Goal: Task Accomplishment & Management: Manage account settings

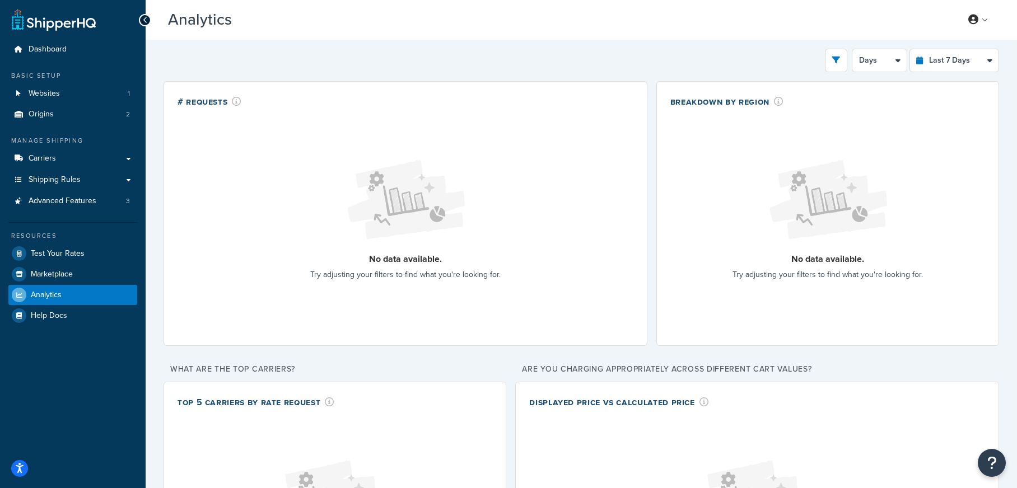
select select "last_7_days"
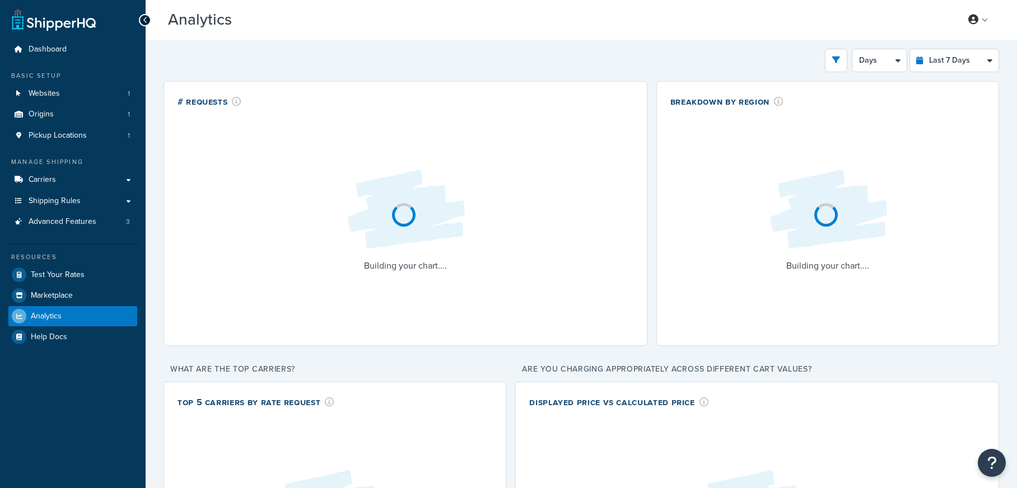
select select "last_7_days"
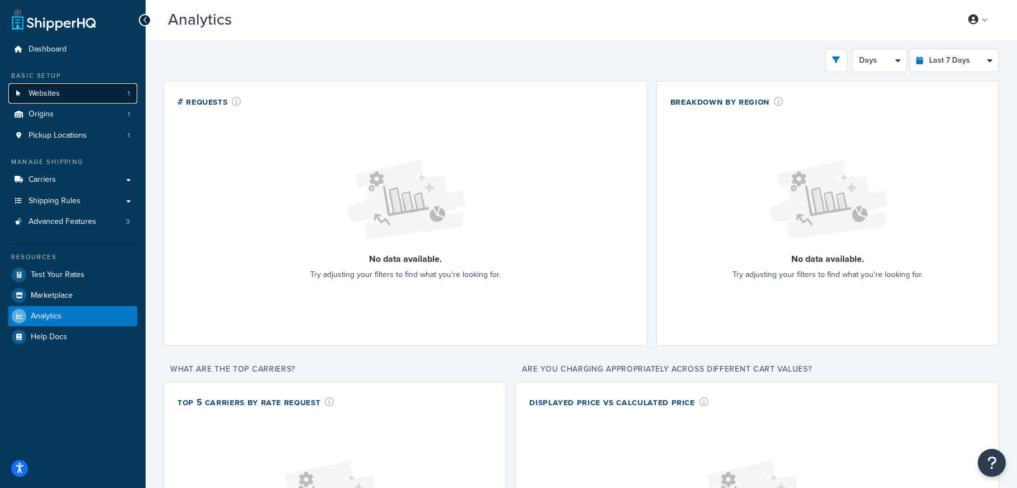
click at [116, 100] on link "Websites 1" at bounding box center [72, 93] width 129 height 21
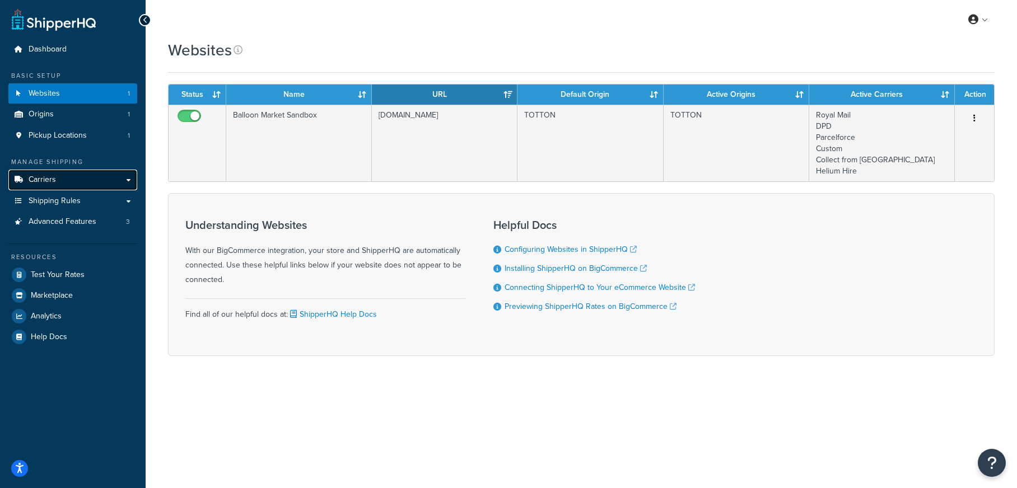
click at [90, 183] on link "Carriers" at bounding box center [72, 180] width 129 height 21
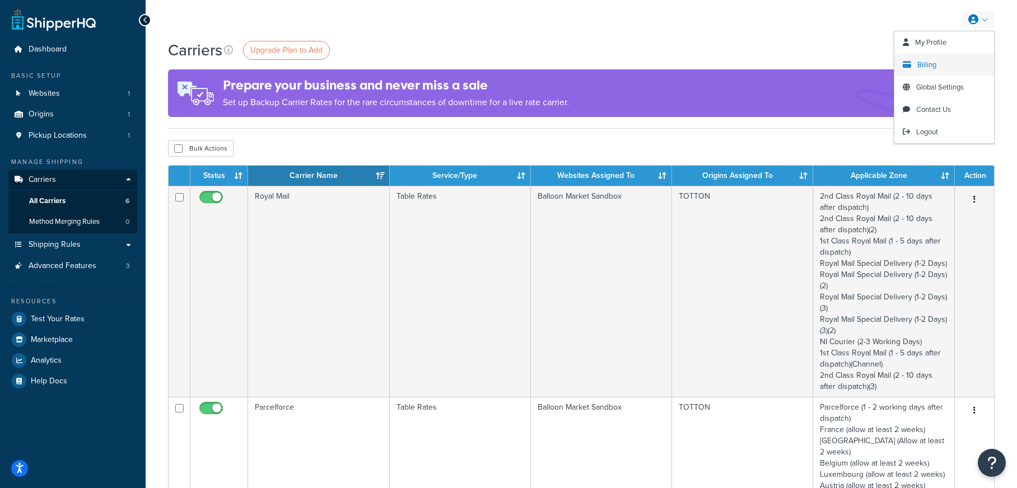
click at [939, 64] on link "Billing" at bounding box center [945, 65] width 100 height 22
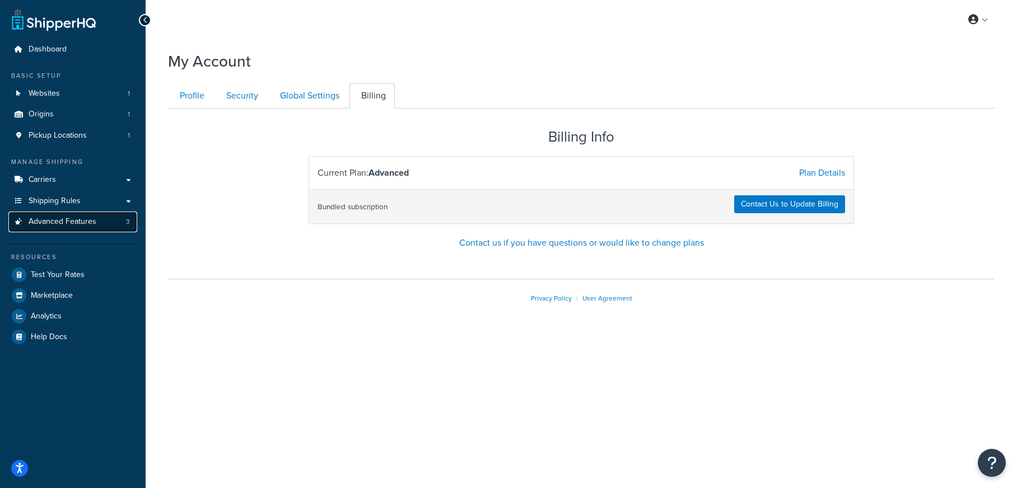
click at [76, 220] on span "Advanced Features" at bounding box center [63, 222] width 68 height 10
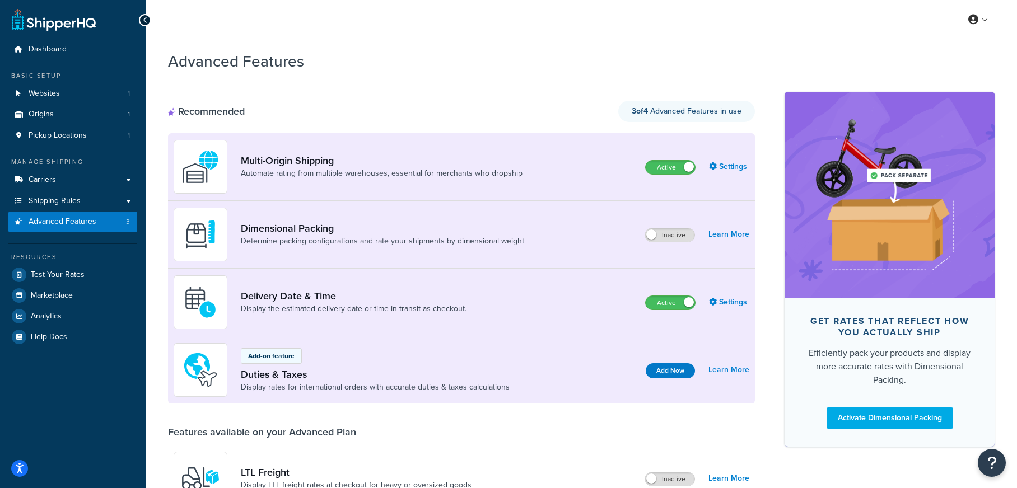
scroll to position [27, 0]
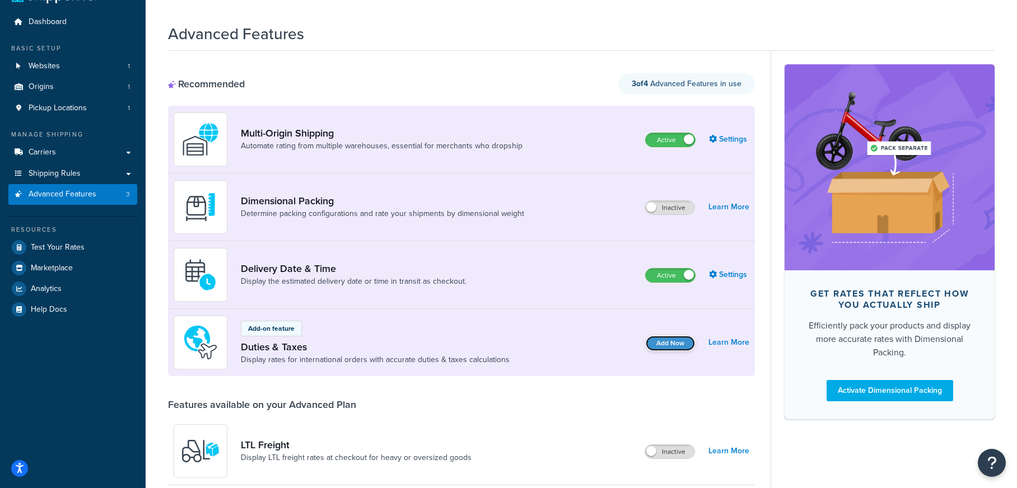
click at [679, 341] on button "Add Now" at bounding box center [670, 343] width 49 height 15
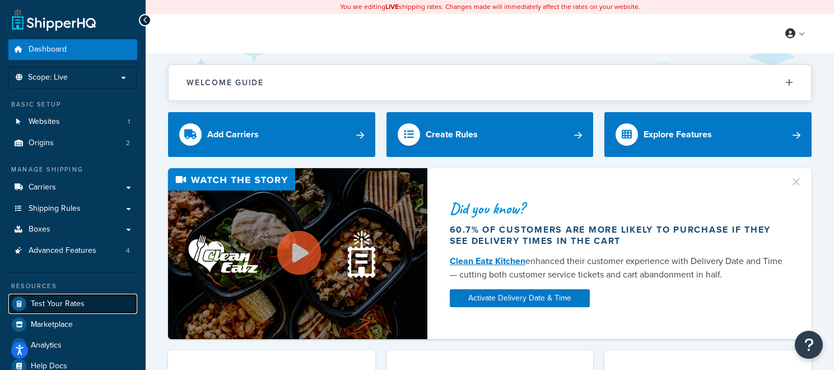
click at [90, 296] on link "Test Your Rates" at bounding box center [72, 304] width 129 height 20
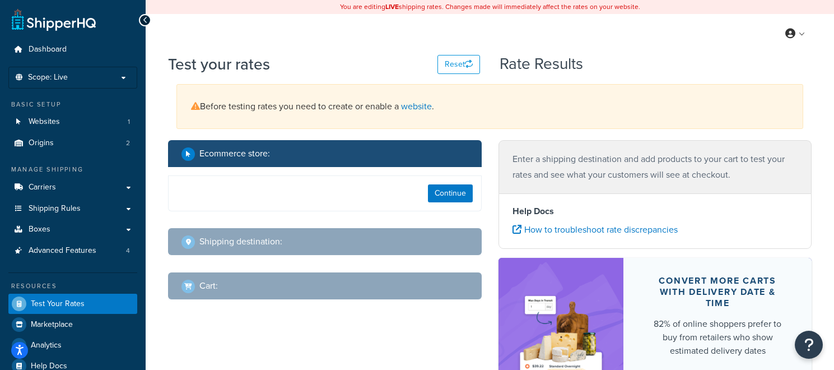
select select "TX"
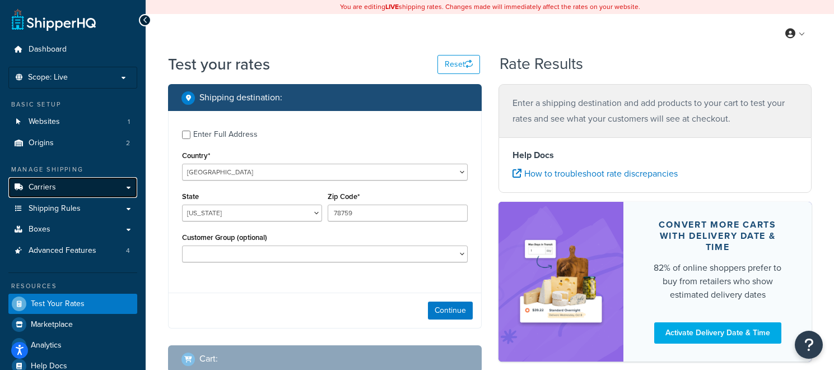
click at [69, 191] on link "Carriers" at bounding box center [72, 187] width 129 height 21
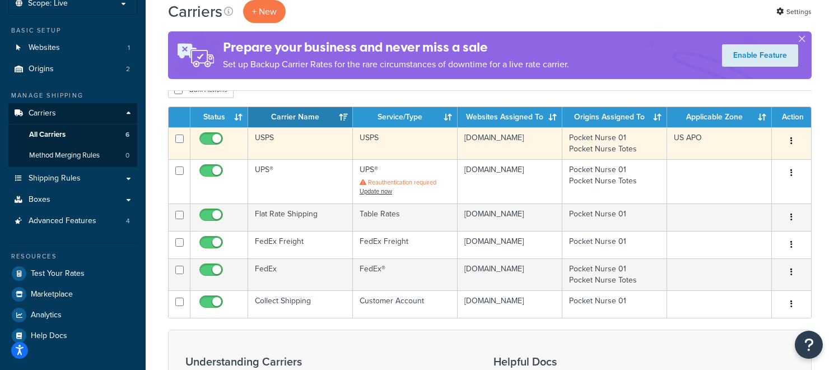
scroll to position [79, 0]
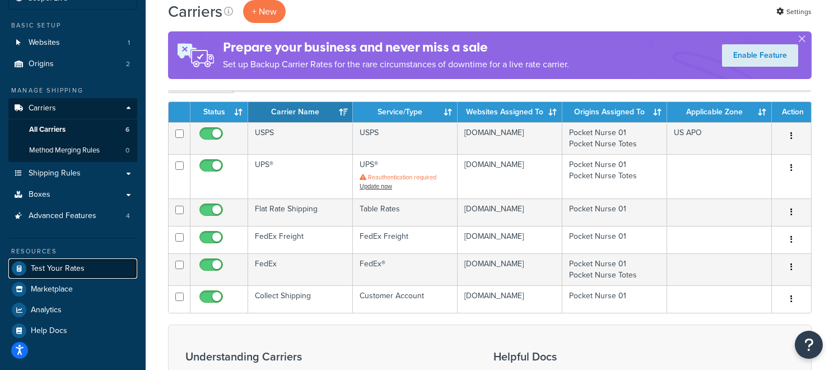
click at [45, 276] on link "Test Your Rates" at bounding box center [72, 268] width 129 height 20
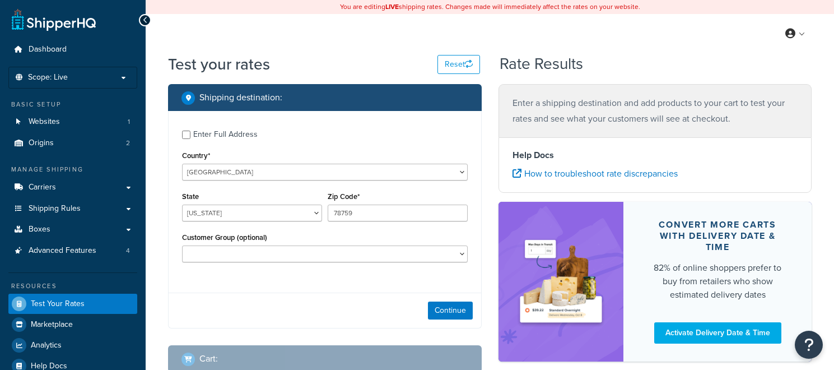
select select "TX"
click at [456, 306] on button "Continue" at bounding box center [450, 310] width 45 height 18
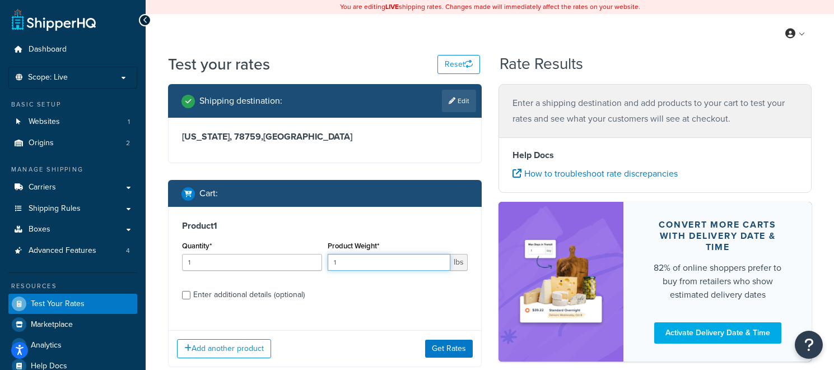
click at [370, 267] on input "1" at bounding box center [389, 262] width 123 height 17
type input "10"
click at [454, 350] on button "Get Rates" at bounding box center [449, 348] width 48 height 18
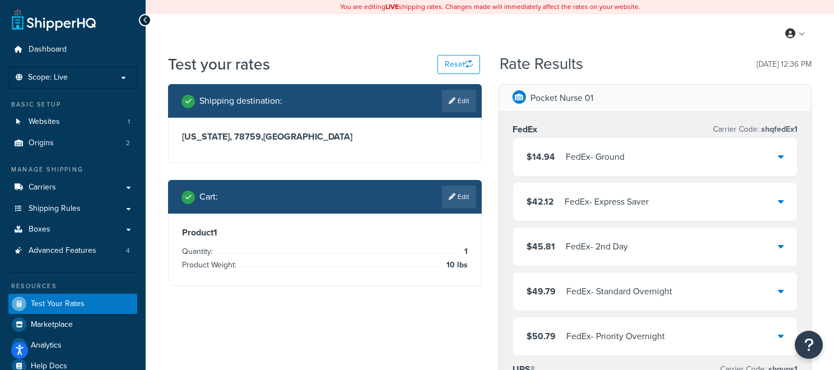
click at [463, 201] on link "Edit" at bounding box center [459, 196] width 34 height 22
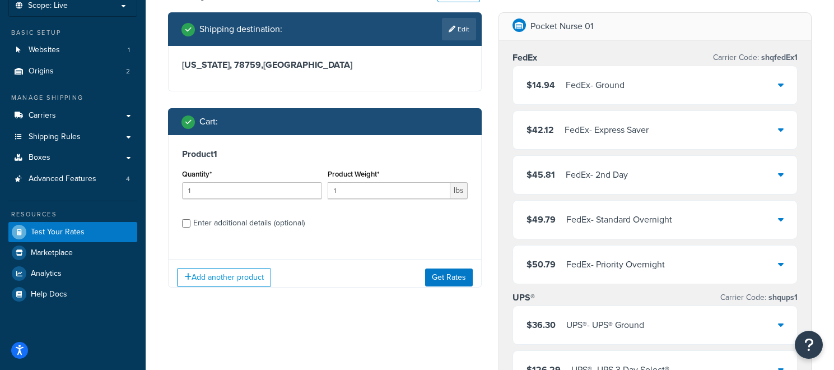
scroll to position [72, 0]
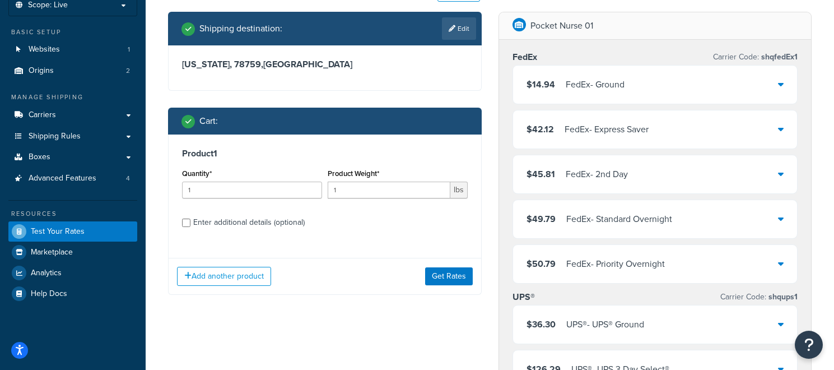
click at [297, 222] on div "Enter additional details (optional)" at bounding box center [248, 223] width 111 height 16
click at [190, 222] on input "Enter additional details (optional)" at bounding box center [186, 222] width 8 height 8
checkbox input "true"
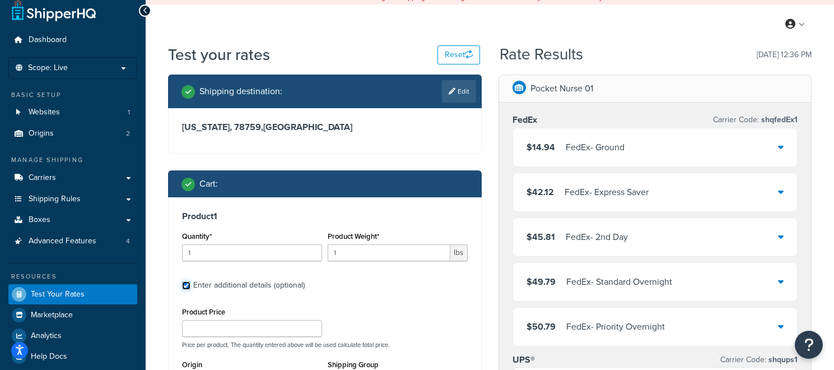
scroll to position [6, 0]
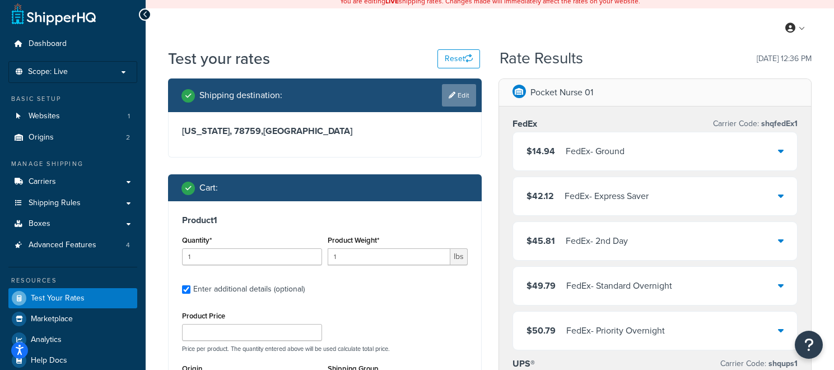
click at [450, 101] on link "Edit" at bounding box center [459, 95] width 34 height 22
select select "TX"
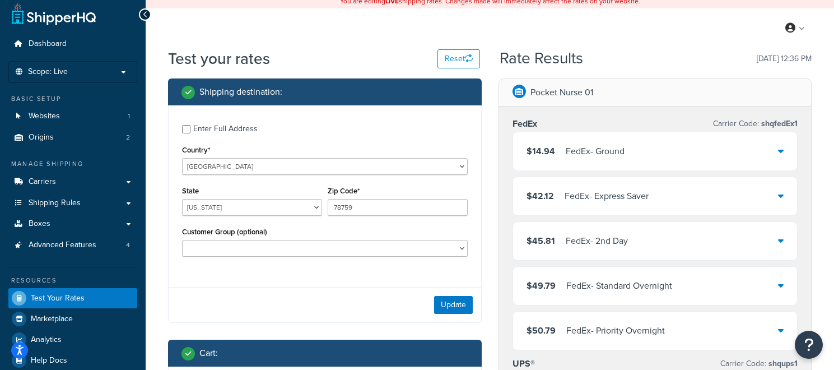
click at [254, 131] on div "Enter Full Address" at bounding box center [225, 129] width 64 height 16
click at [190, 131] on input "Enter Full Address" at bounding box center [186, 129] width 8 height 8
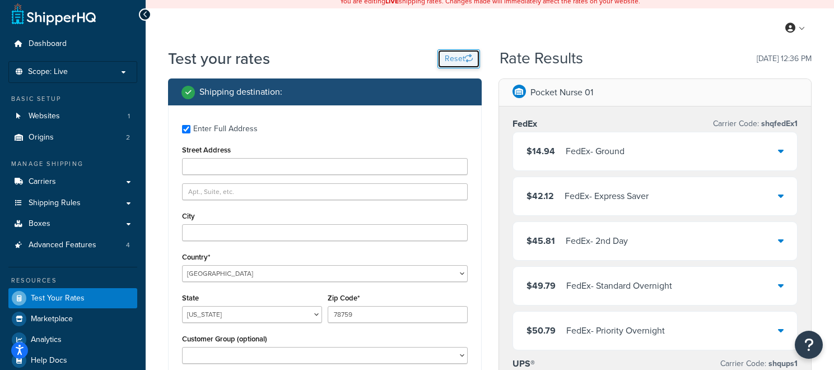
click at [461, 61] on button "Reset" at bounding box center [458, 58] width 43 height 19
checkbox input "false"
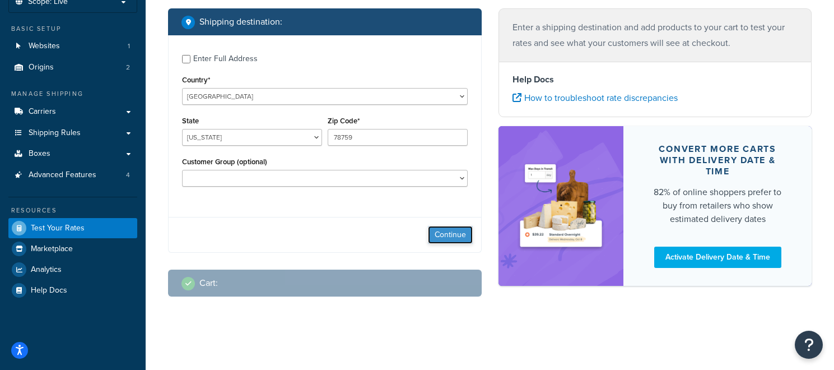
click at [439, 234] on button "Continue" at bounding box center [450, 235] width 45 height 18
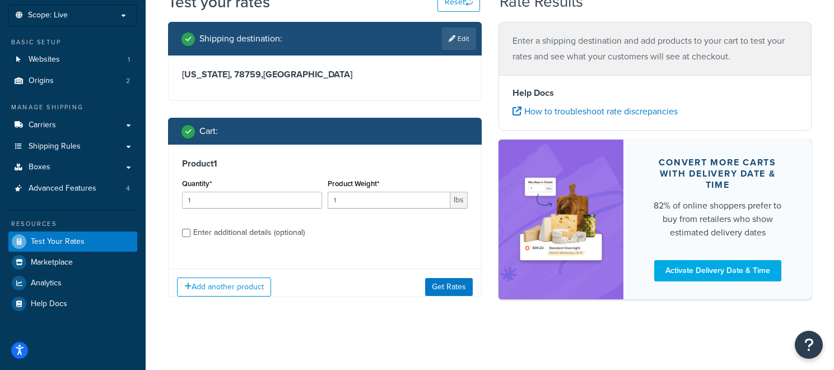
scroll to position [71, 0]
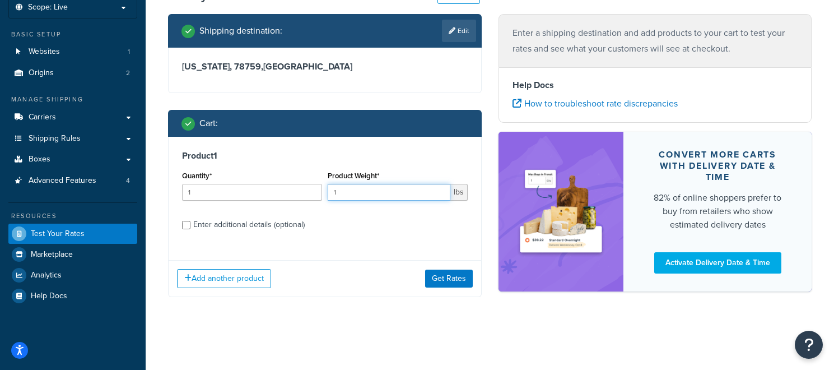
click at [358, 194] on input "1" at bounding box center [389, 192] width 123 height 17
type input "10"
click at [457, 285] on button "Get Rates" at bounding box center [449, 278] width 48 height 18
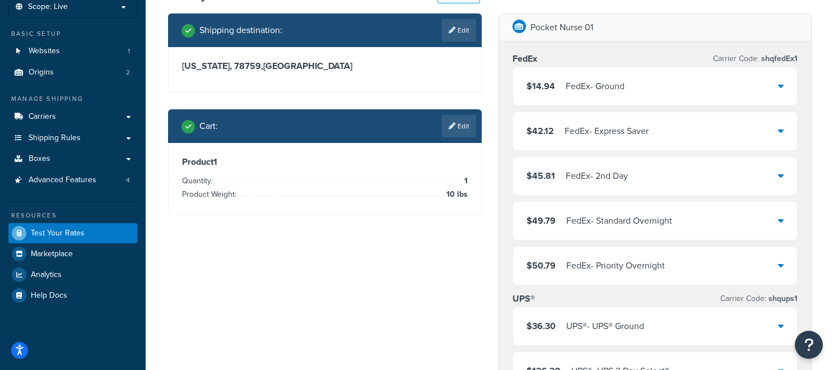
click at [764, 83] on div "$14.94 FedEx - Ground" at bounding box center [655, 86] width 285 height 38
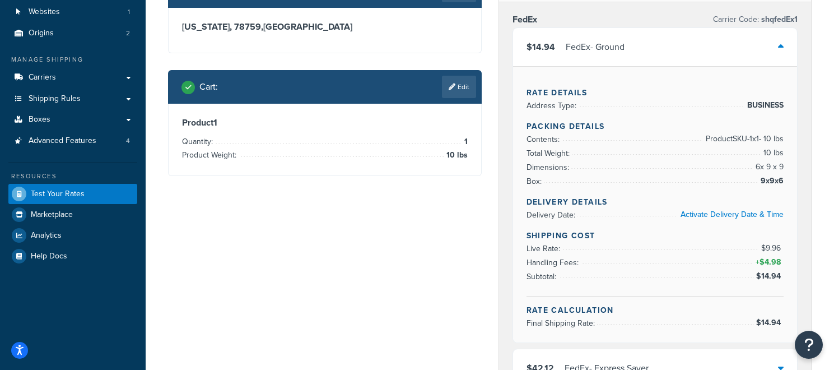
scroll to position [125, 0]
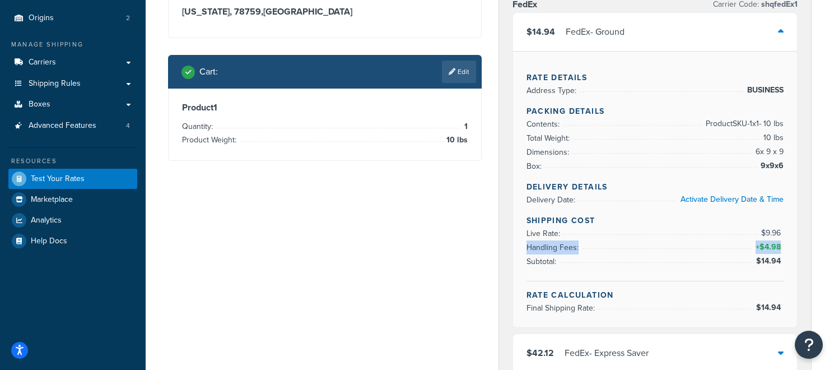
drag, startPoint x: 780, startPoint y: 246, endPoint x: 527, endPoint y: 251, distance: 253.8
click at [527, 251] on li "Handling Fees: + $4.98" at bounding box center [656, 247] width 258 height 14
click at [774, 33] on div "$14.94 FedEx - Ground" at bounding box center [655, 32] width 285 height 38
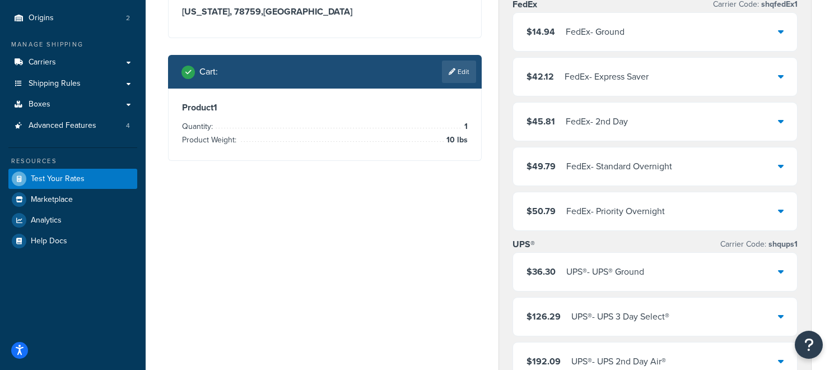
scroll to position [0, 0]
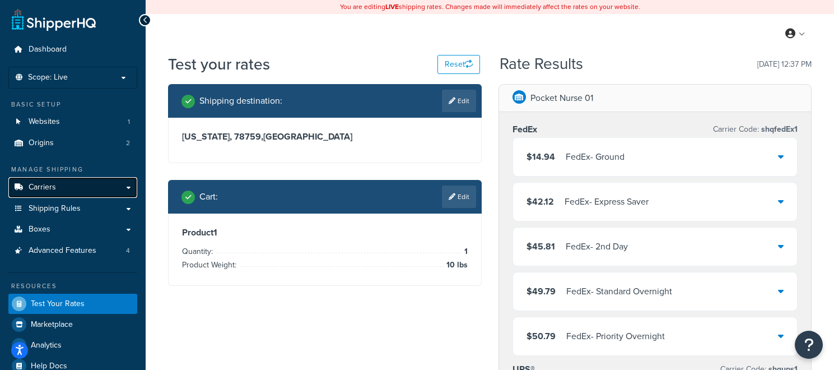
click at [124, 188] on link "Carriers" at bounding box center [72, 187] width 129 height 21
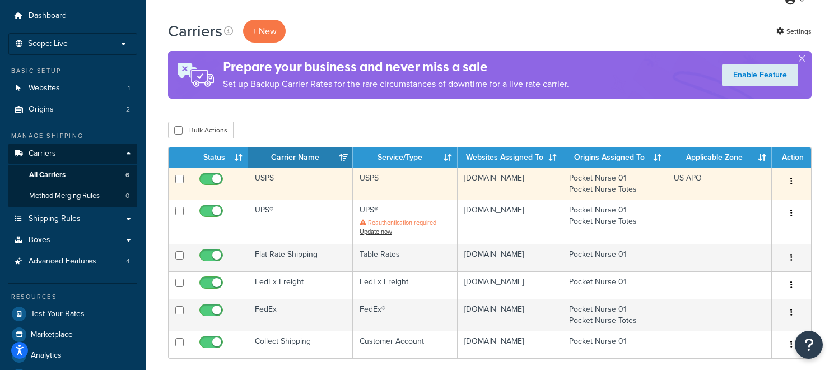
scroll to position [34, 0]
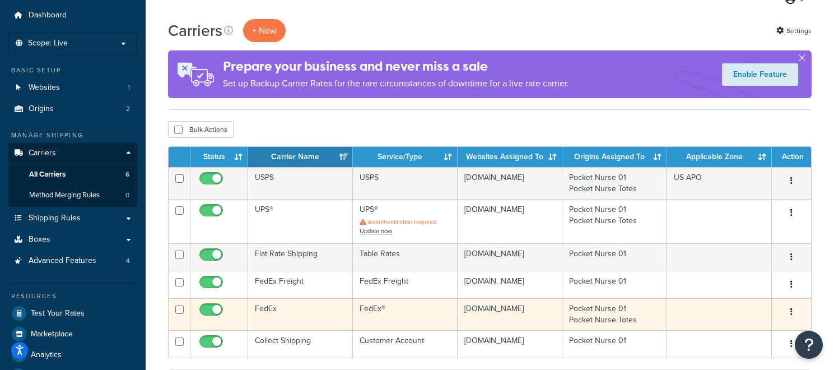
click at [309, 320] on td "FedEx" at bounding box center [300, 314] width 105 height 32
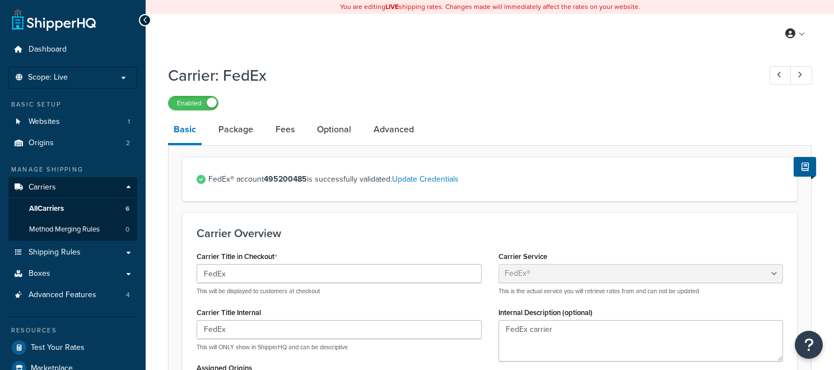
select select "fedEx"
select select "REGULAR_PICKUP"
select select "YOUR_PACKAGING"
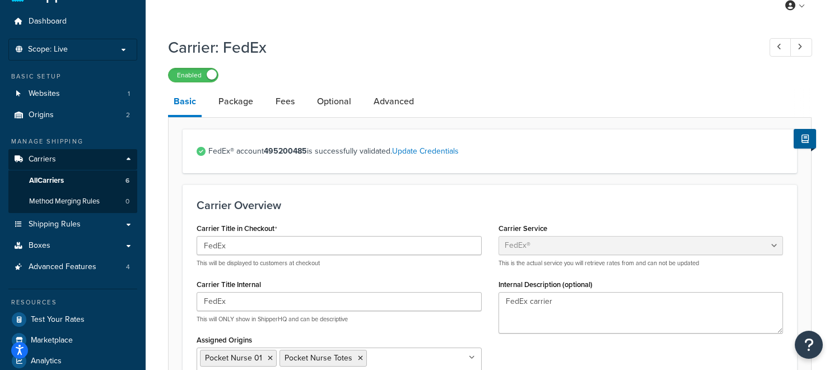
scroll to position [29, 0]
click at [291, 151] on strong "495200485" at bounding box center [285, 151] width 43 height 12
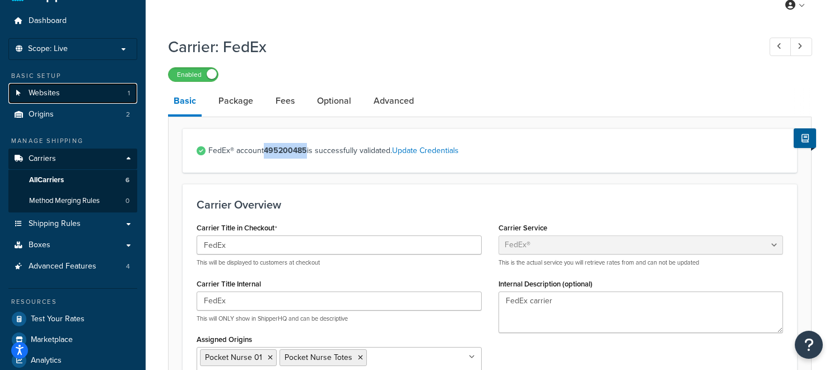
click at [82, 94] on link "Websites 1" at bounding box center [72, 93] width 129 height 21
click at [108, 97] on link "Websites 1" at bounding box center [72, 93] width 129 height 21
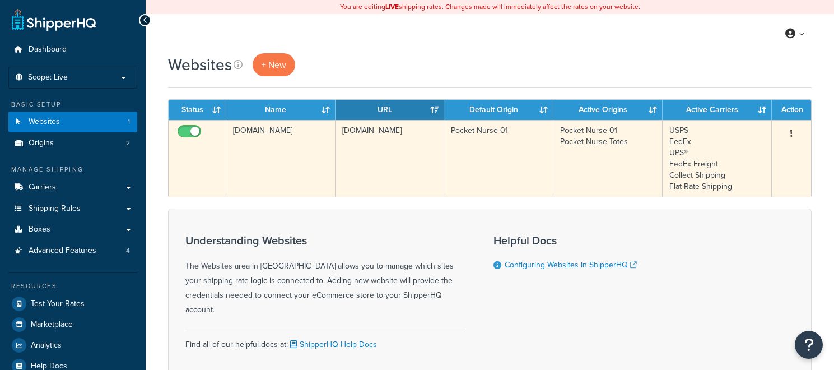
click at [429, 146] on td "www.pocketnurse.com" at bounding box center [390, 158] width 109 height 77
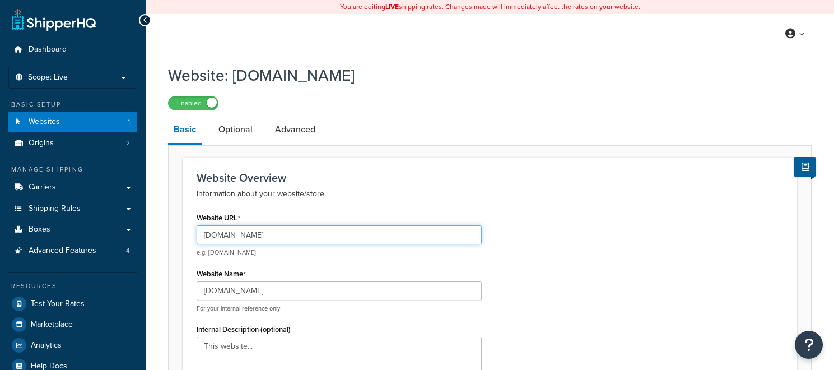
click at [302, 232] on input "[DOMAIN_NAME]" at bounding box center [339, 234] width 285 height 19
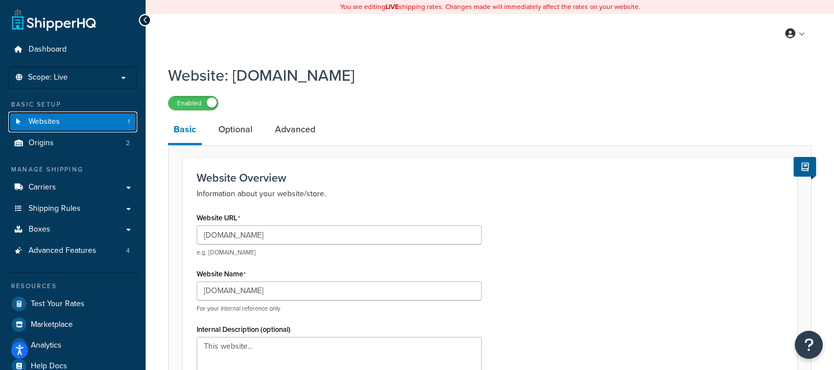
click at [107, 120] on link "Websites 1" at bounding box center [72, 121] width 129 height 21
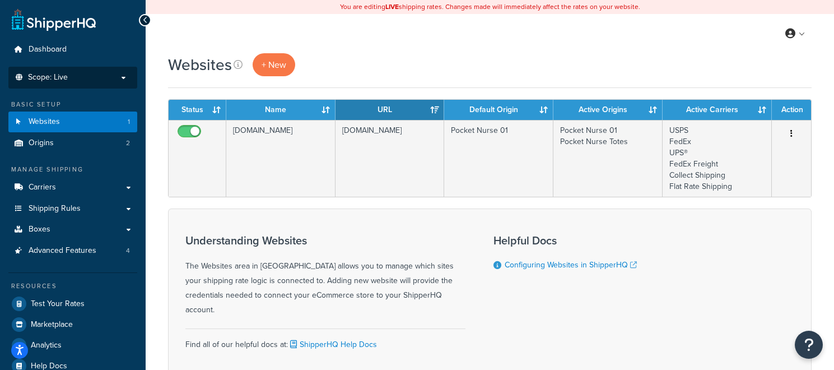
click at [64, 75] on span "Scope: Live" at bounding box center [48, 78] width 40 height 10
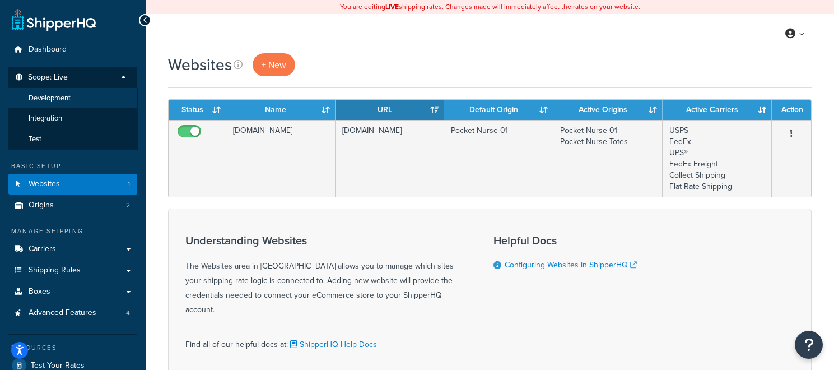
click at [73, 96] on li "Development" at bounding box center [73, 98] width 130 height 21
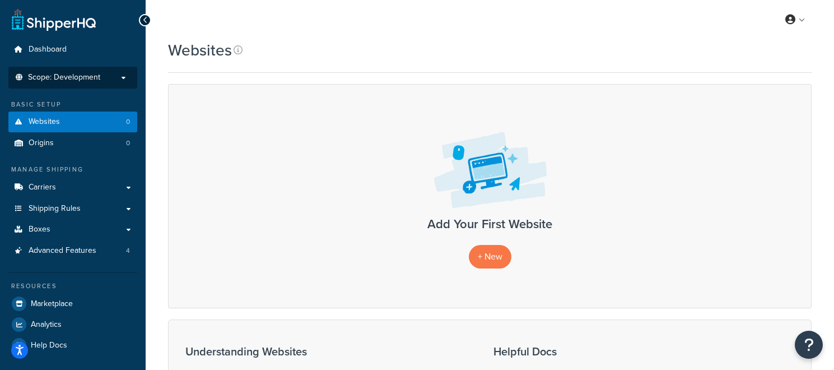
click at [97, 77] on span "Scope: Development" at bounding box center [64, 78] width 72 height 10
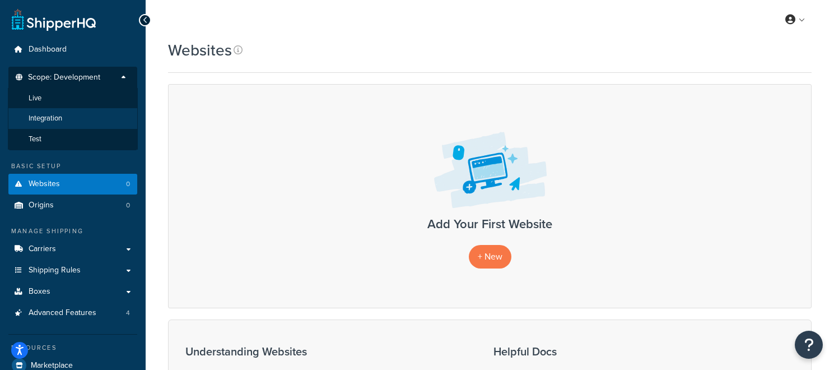
click at [92, 113] on li "Integration" at bounding box center [73, 118] width 130 height 21
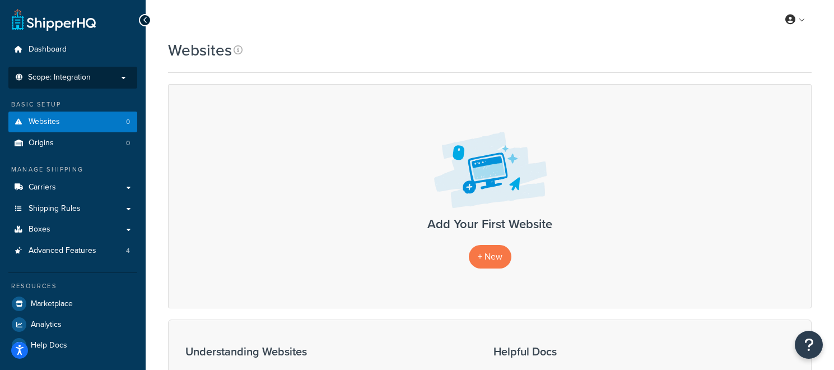
click at [120, 87] on li "Scope: Integration Live Development Test" at bounding box center [72, 78] width 129 height 22
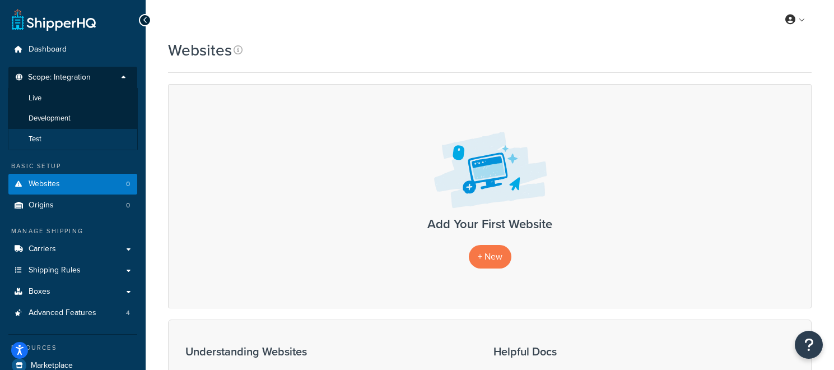
click at [111, 134] on li "Test" at bounding box center [73, 139] width 130 height 21
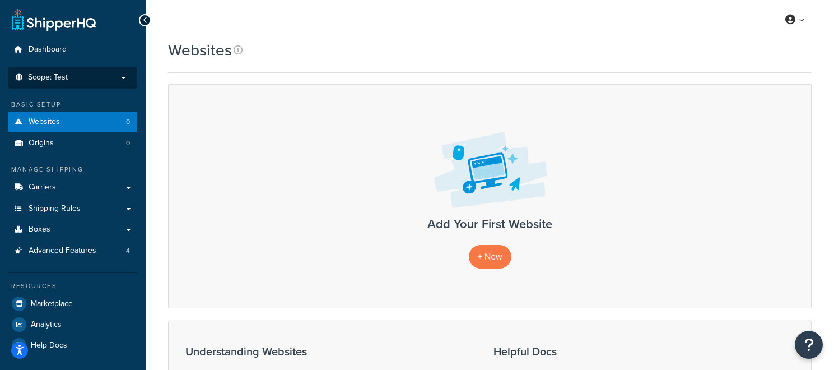
click at [108, 74] on p "Scope: Test" at bounding box center [72, 78] width 119 height 10
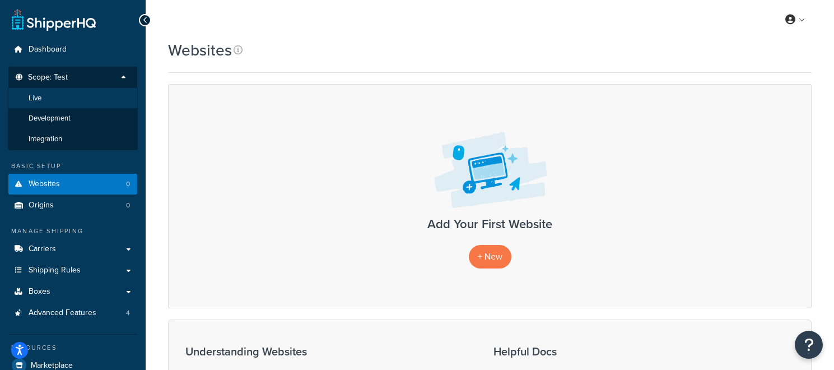
click at [102, 93] on li "Live" at bounding box center [73, 98] width 130 height 21
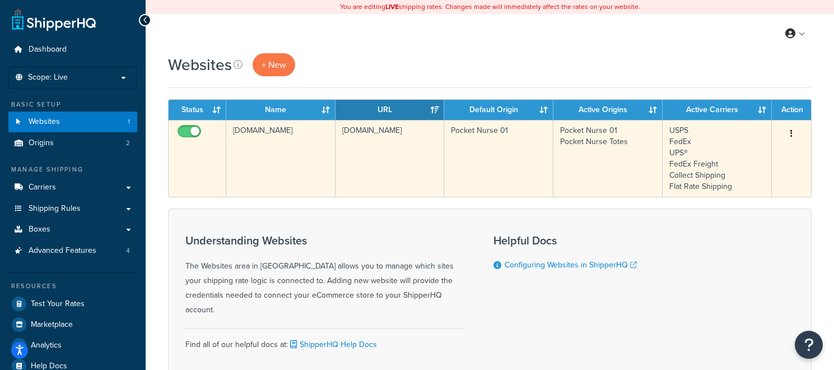
click at [263, 153] on td "[DOMAIN_NAME]" at bounding box center [280, 158] width 109 height 77
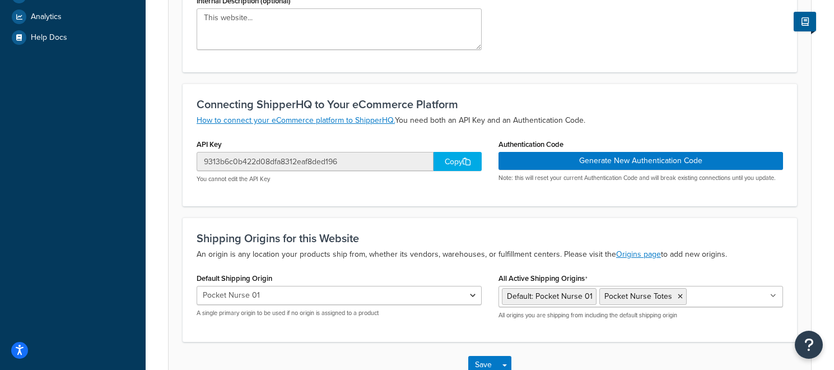
scroll to position [329, 0]
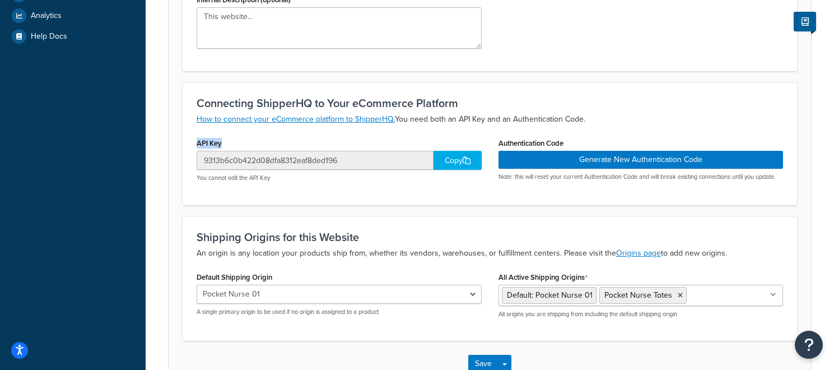
drag, startPoint x: 234, startPoint y: 143, endPoint x: 190, endPoint y: 145, distance: 43.7
click at [189, 145] on div "API Key 9313b6c0b422d08dfa8312eaf8ded196 Copy You cannot edit the API Key" at bounding box center [339, 162] width 302 height 55
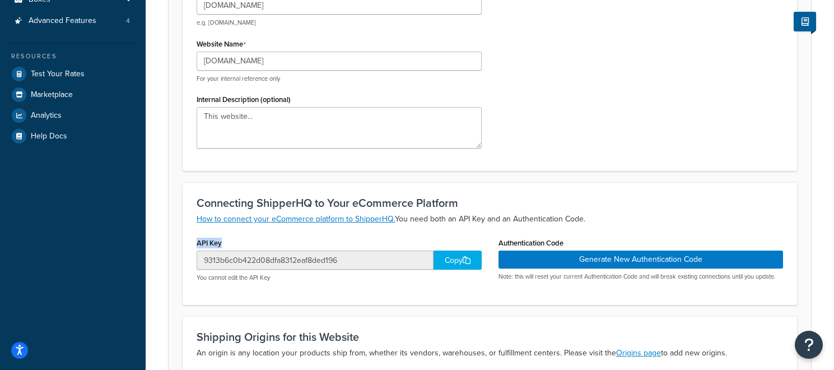
scroll to position [0, 0]
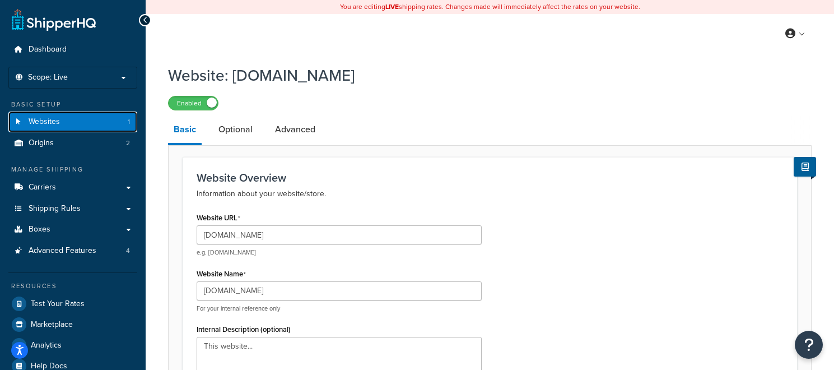
click at [110, 122] on link "Websites 1" at bounding box center [72, 121] width 129 height 21
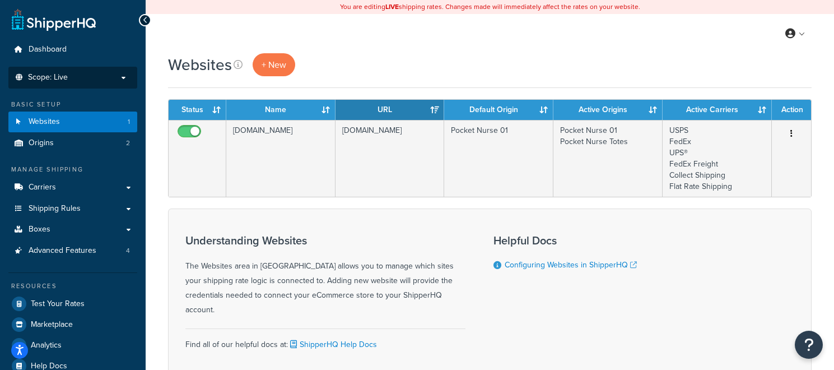
click at [107, 79] on p "Scope: Live" at bounding box center [72, 78] width 119 height 10
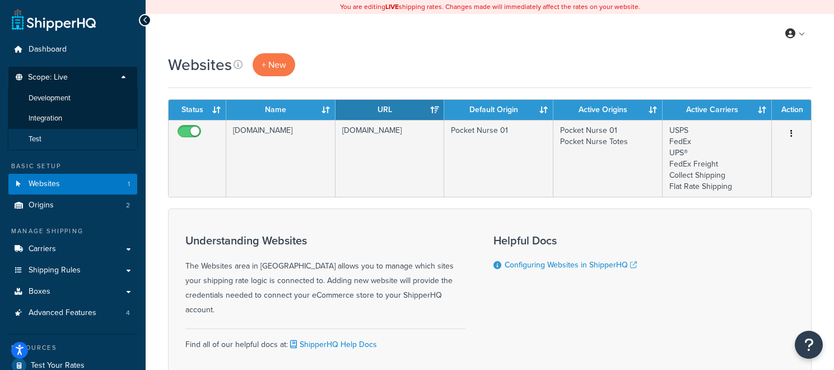
click at [99, 134] on li "Test" at bounding box center [73, 139] width 130 height 21
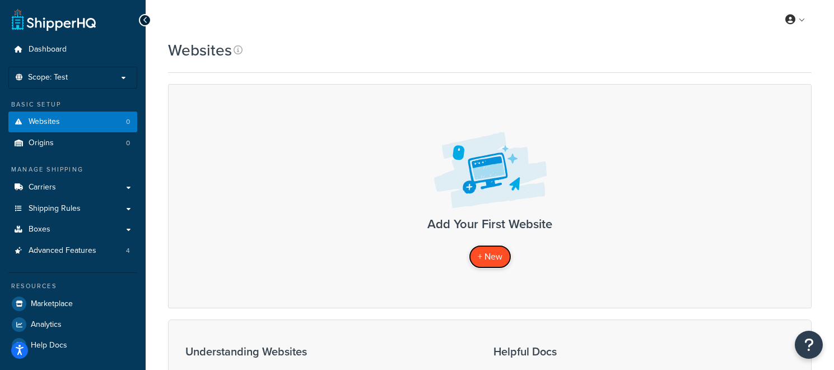
click at [498, 252] on span "+ New" at bounding box center [490, 256] width 25 height 13
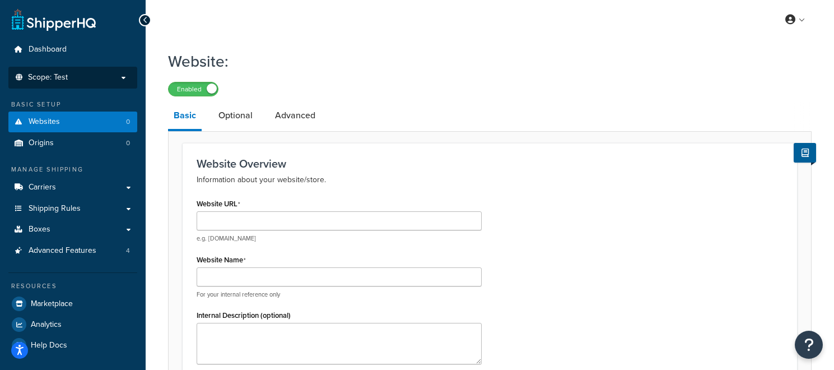
click at [118, 80] on p "Scope: Test" at bounding box center [72, 78] width 119 height 10
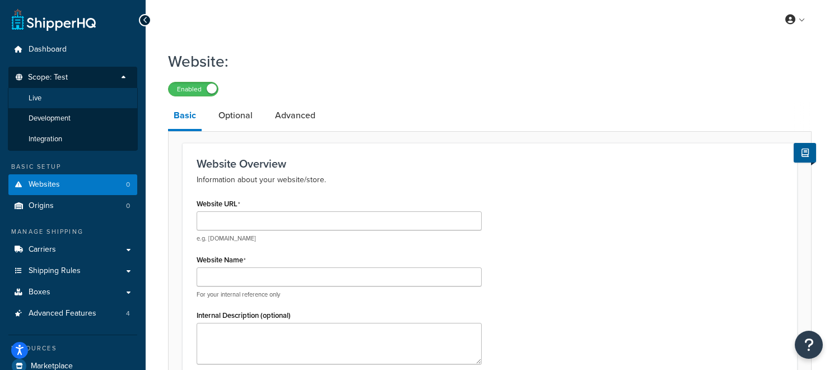
click at [110, 102] on li "Live" at bounding box center [73, 98] width 130 height 21
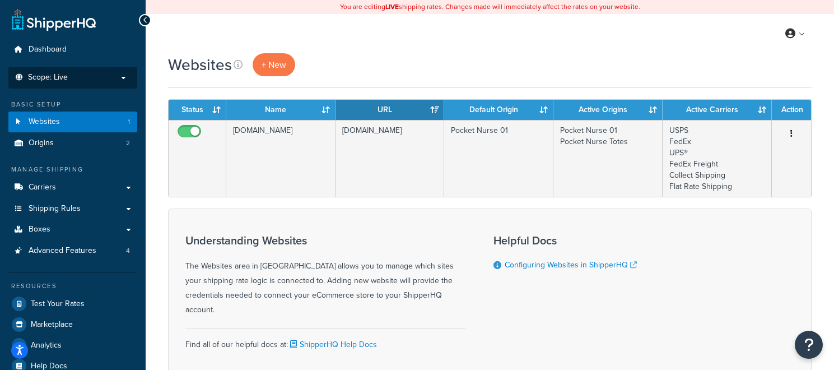
click at [80, 82] on li "Scope: Live Development Integration Test" at bounding box center [72, 78] width 129 height 22
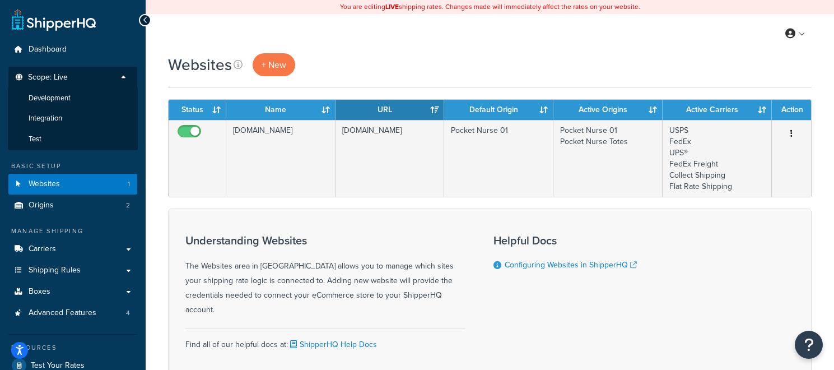
click at [173, 73] on h1 "Websites" at bounding box center [200, 65] width 64 height 22
click at [107, 211] on link "Origins 2" at bounding box center [72, 205] width 129 height 21
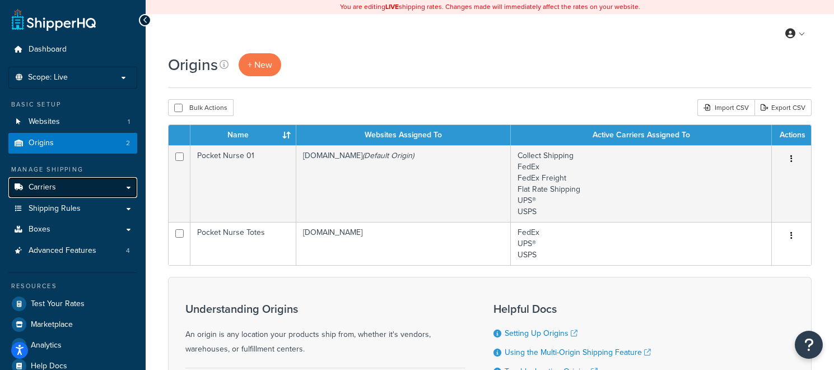
click at [101, 197] on link "Carriers" at bounding box center [72, 187] width 129 height 21
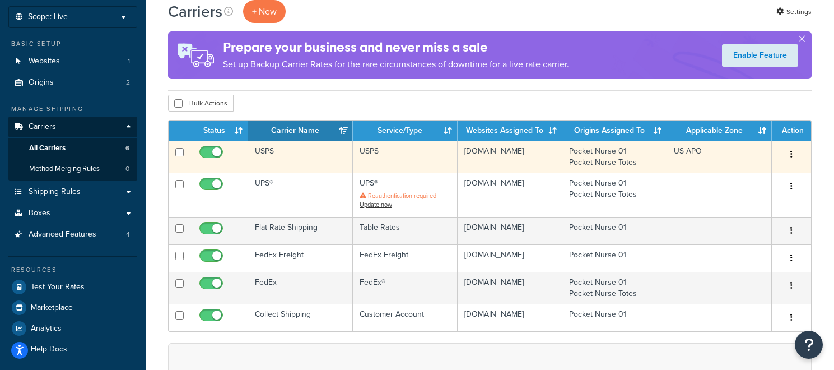
scroll to position [64, 0]
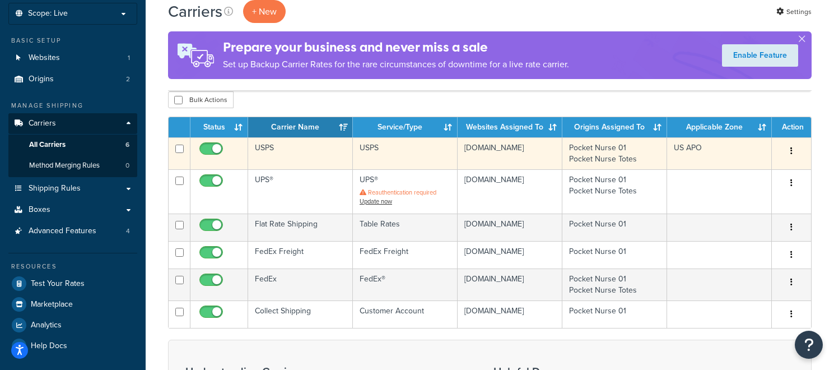
click at [308, 157] on td "USPS" at bounding box center [300, 153] width 105 height 32
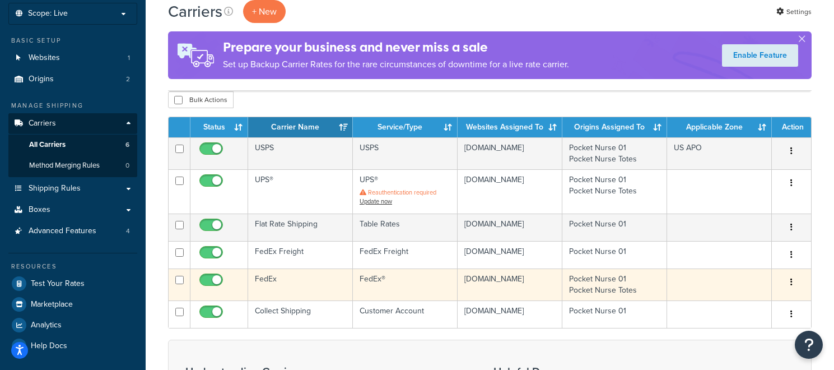
click at [296, 293] on td "FedEx" at bounding box center [300, 284] width 105 height 32
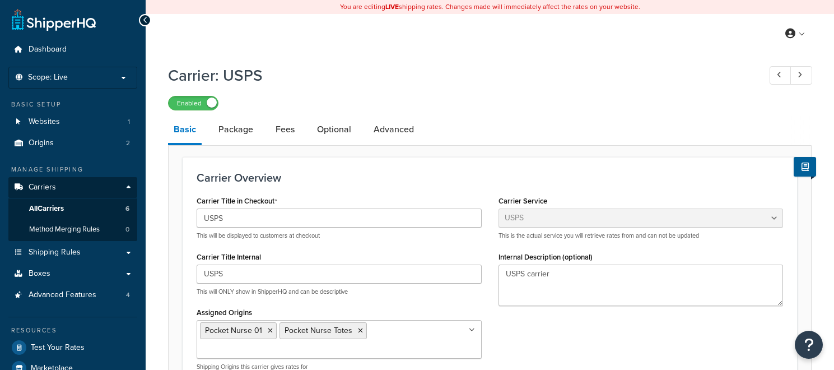
select select "usps"
select select "ONLINE"
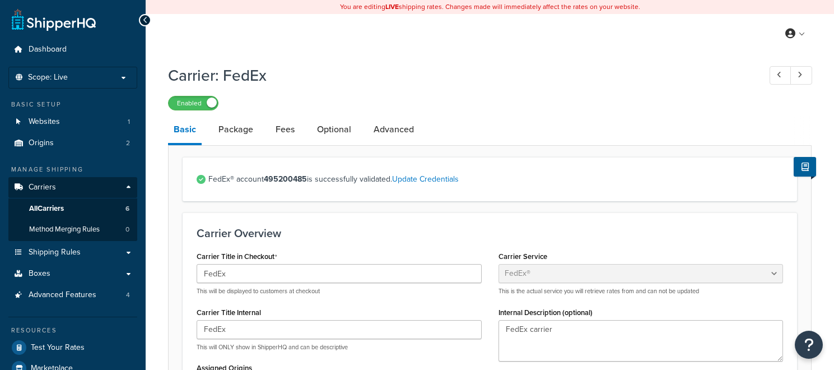
select select "fedEx"
select select "REGULAR_PICKUP"
select select "YOUR_PACKAGING"
click at [292, 183] on strong "495200485" at bounding box center [285, 179] width 43 height 12
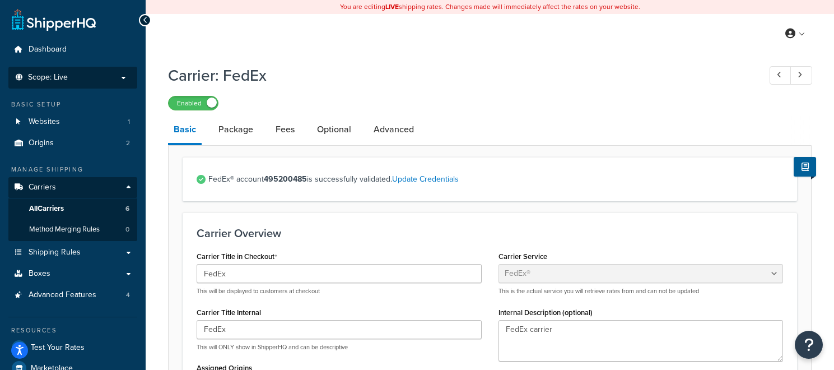
click at [109, 76] on p "Scope: Live" at bounding box center [72, 78] width 119 height 10
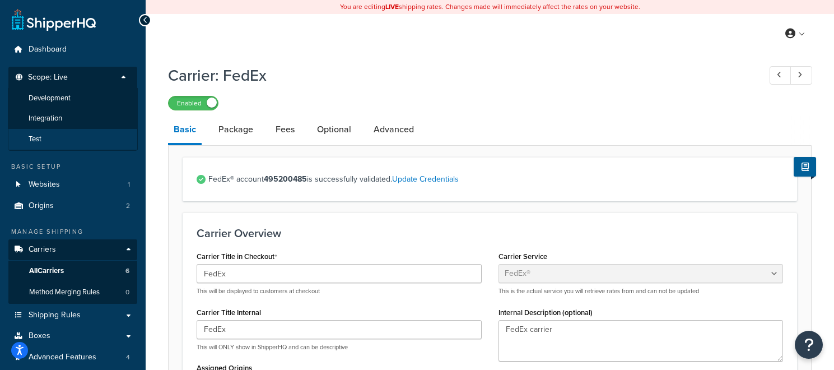
click at [94, 136] on li "Test" at bounding box center [73, 139] width 130 height 21
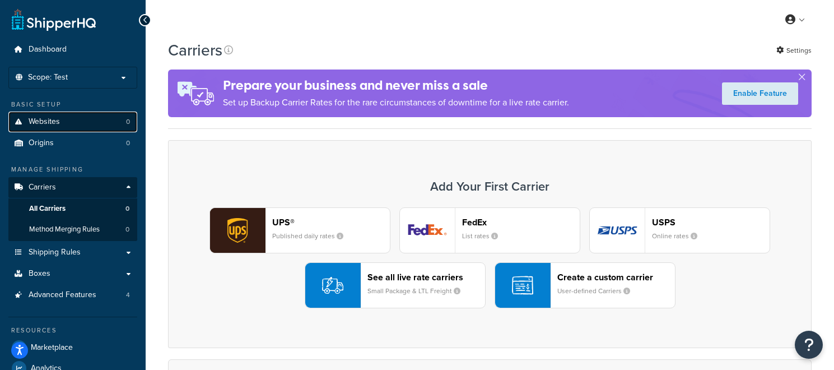
click at [79, 114] on link "Websites 0" at bounding box center [72, 121] width 129 height 21
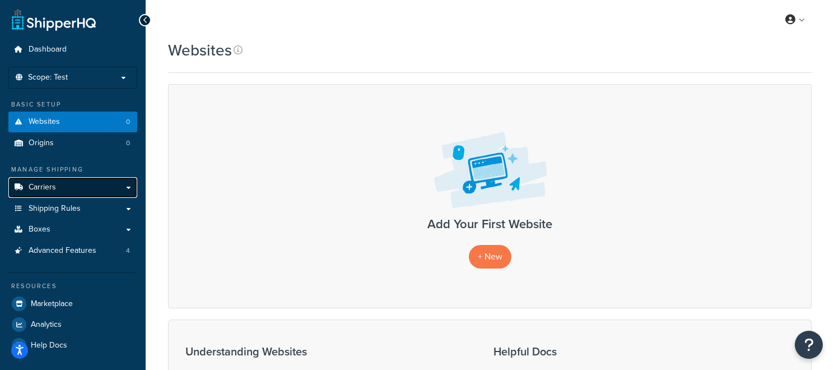
click at [99, 181] on link "Carriers" at bounding box center [72, 187] width 129 height 21
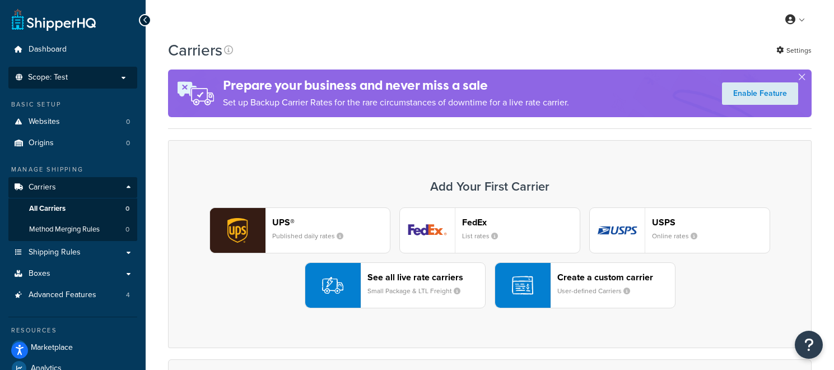
click at [113, 78] on p "Scope: Test" at bounding box center [72, 78] width 119 height 10
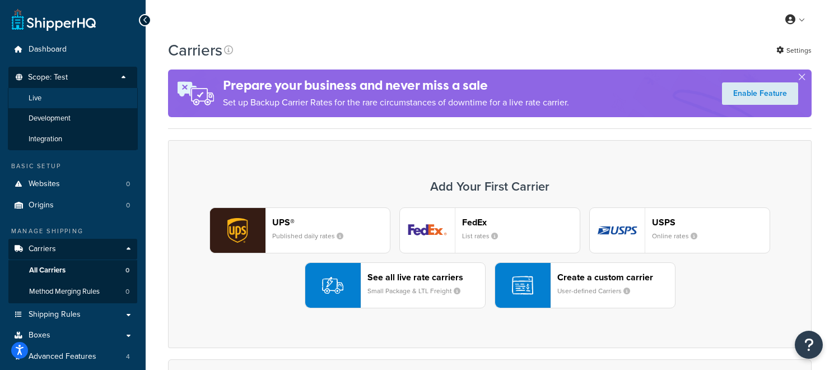
click at [85, 104] on li "Live" at bounding box center [73, 98] width 130 height 21
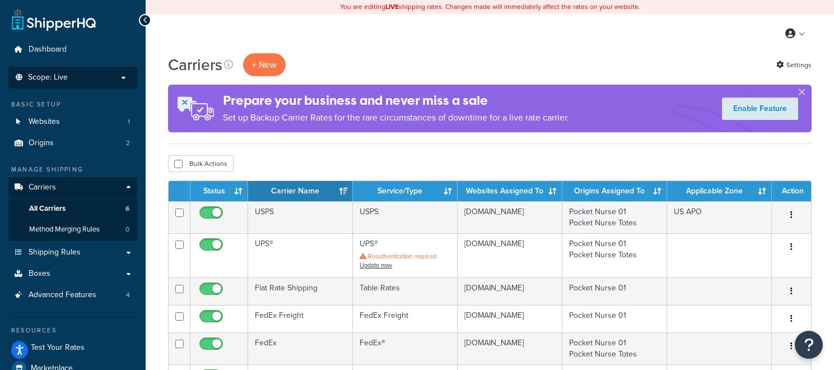
click at [115, 81] on p "Scope: Live" at bounding box center [72, 78] width 119 height 10
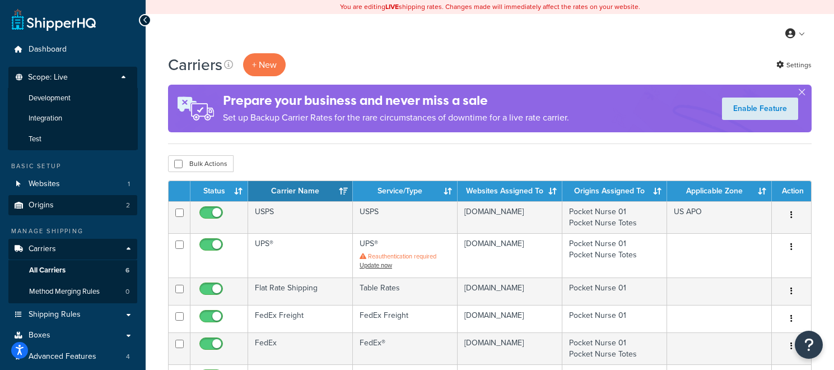
click at [76, 136] on li "Test" at bounding box center [73, 139] width 130 height 21
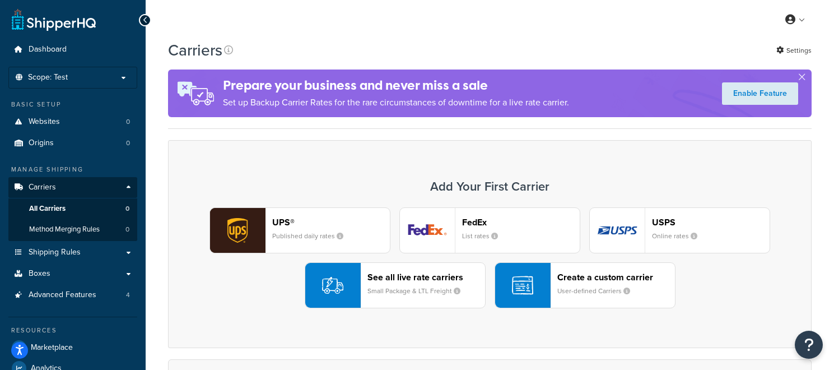
click at [177, 131] on div "Carriers Settings Prepare your business and never miss a sale Set up Backup Car…" at bounding box center [490, 322] width 688 height 566
click at [123, 74] on p "Scope: Test" at bounding box center [72, 78] width 119 height 10
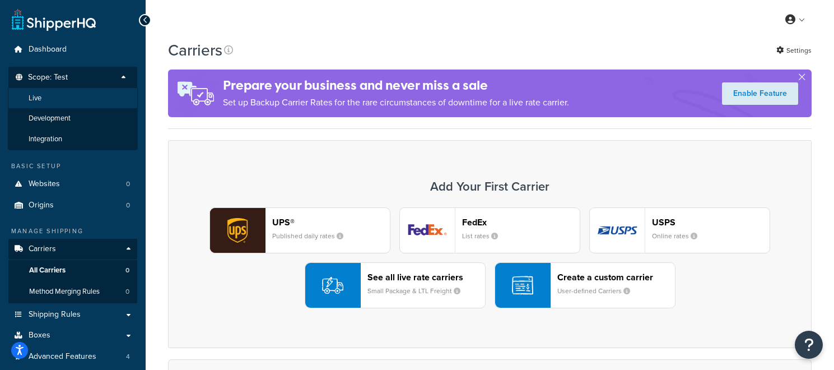
click at [98, 101] on li "Live" at bounding box center [73, 98] width 130 height 21
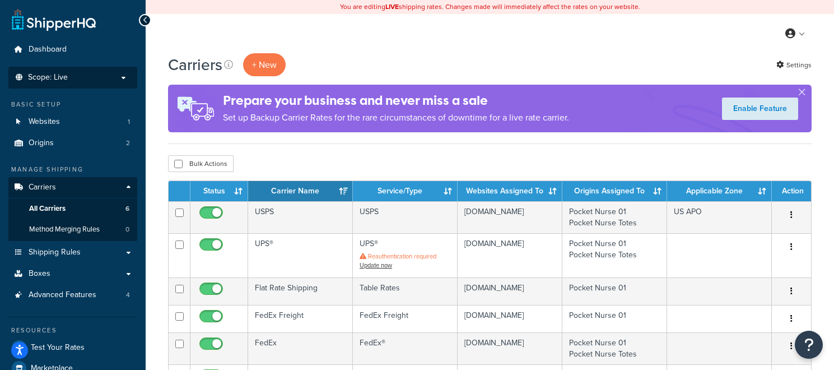
click at [95, 86] on li "Scope: Live Development Integration Test" at bounding box center [72, 78] width 129 height 22
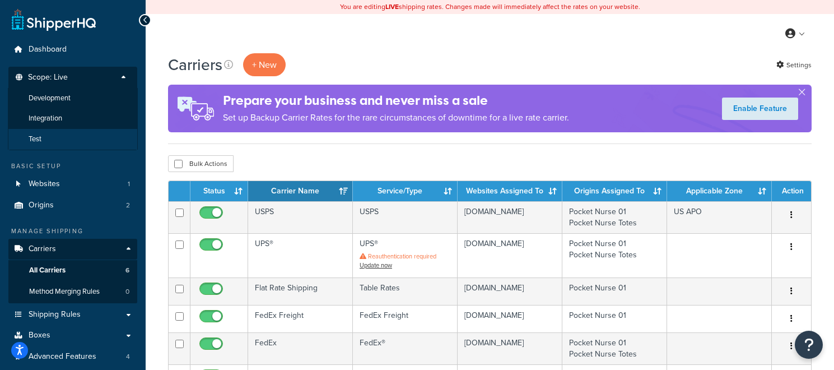
click at [74, 132] on li "Test" at bounding box center [73, 139] width 130 height 21
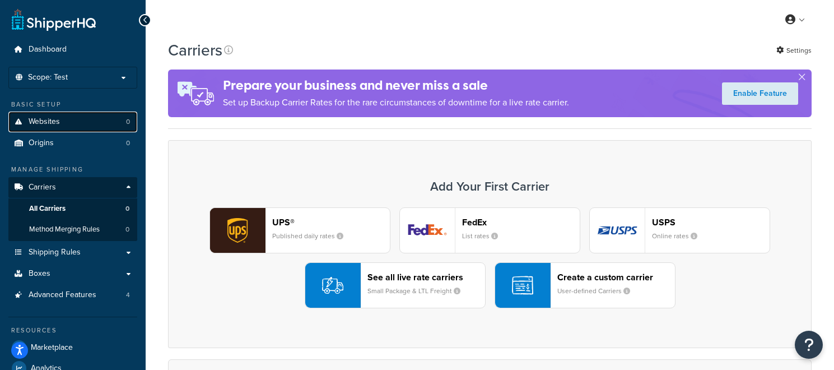
click at [103, 112] on link "Websites 0" at bounding box center [72, 121] width 129 height 21
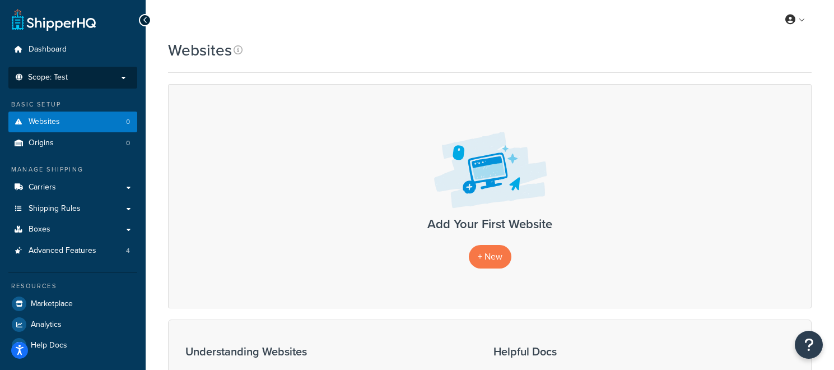
click at [96, 71] on li "Scope: Test Live Development Integration" at bounding box center [72, 78] width 129 height 22
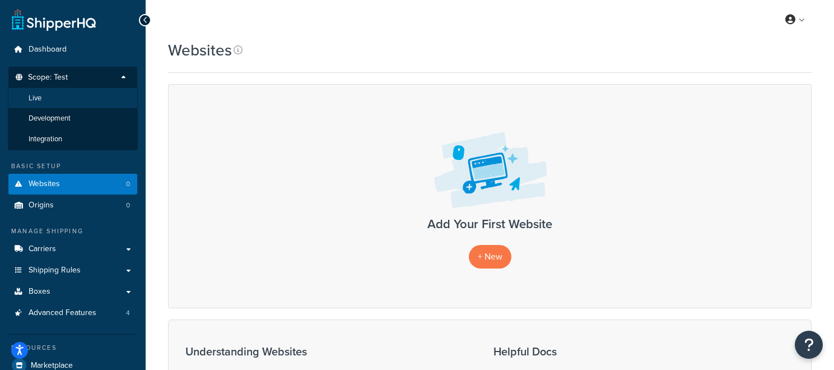
click at [97, 92] on li "Live" at bounding box center [73, 98] width 130 height 21
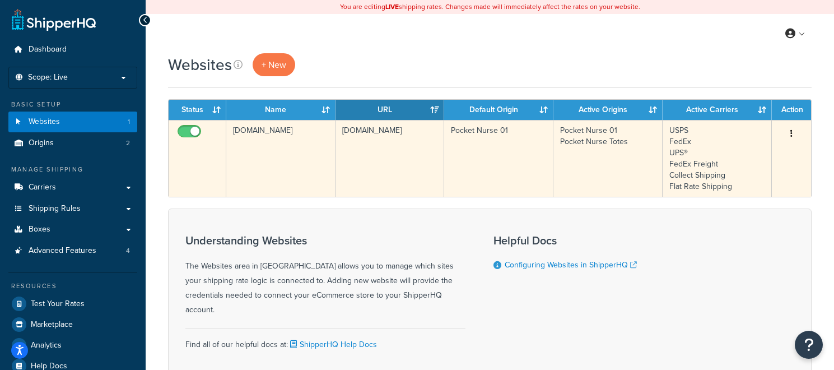
click at [299, 148] on td "[DOMAIN_NAME]" at bounding box center [280, 158] width 109 height 77
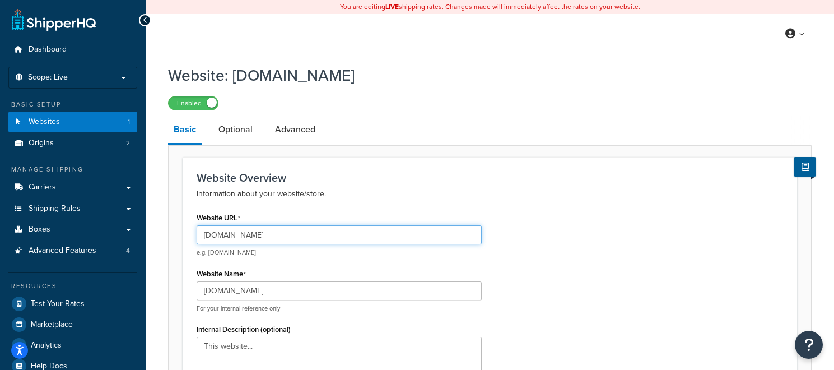
click at [318, 241] on input "[DOMAIN_NAME]" at bounding box center [339, 234] width 285 height 19
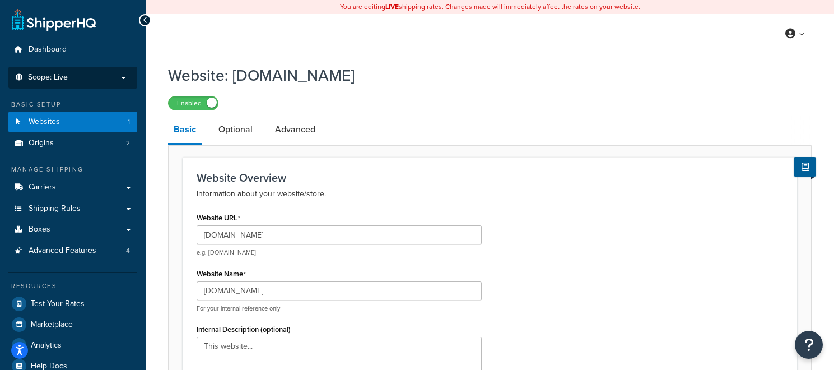
click at [83, 83] on li "Scope: Live" at bounding box center [72, 78] width 129 height 22
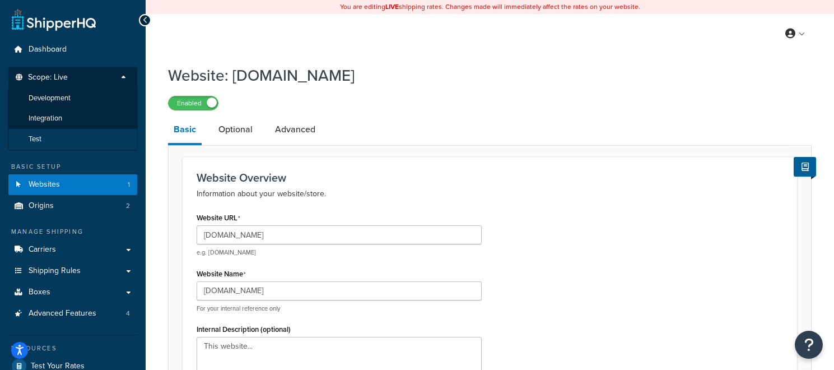
click at [89, 139] on li "Test" at bounding box center [73, 139] width 130 height 21
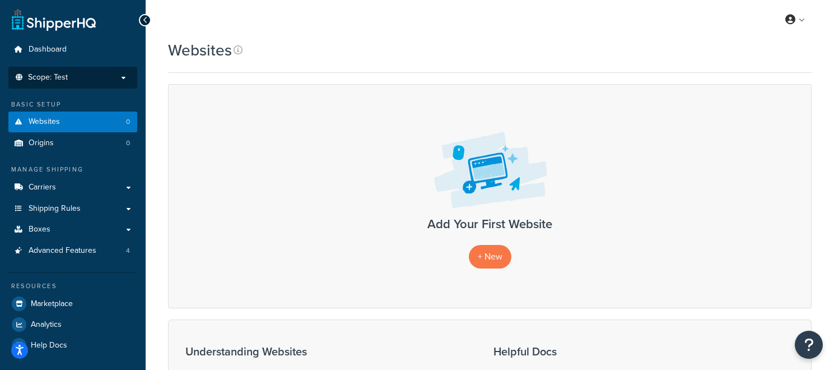
click at [87, 76] on p "Scope: Test" at bounding box center [72, 78] width 119 height 10
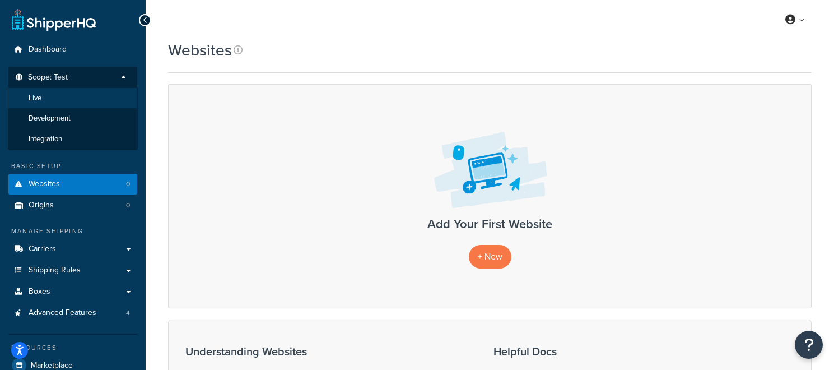
click at [105, 91] on li "Live" at bounding box center [73, 98] width 130 height 21
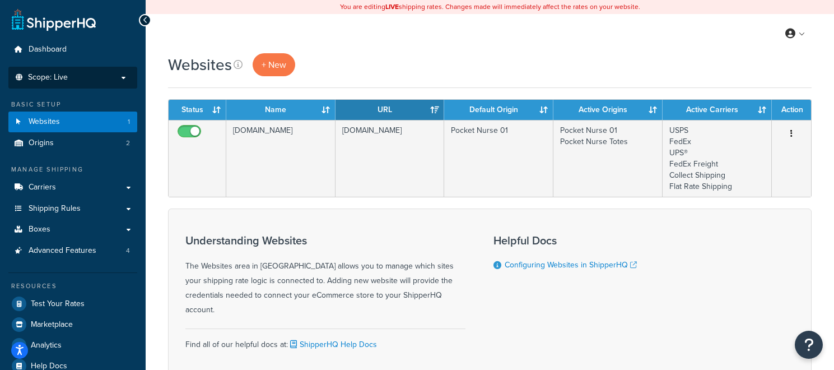
click at [95, 85] on li "Scope: Live Development Integration Test" at bounding box center [72, 78] width 129 height 22
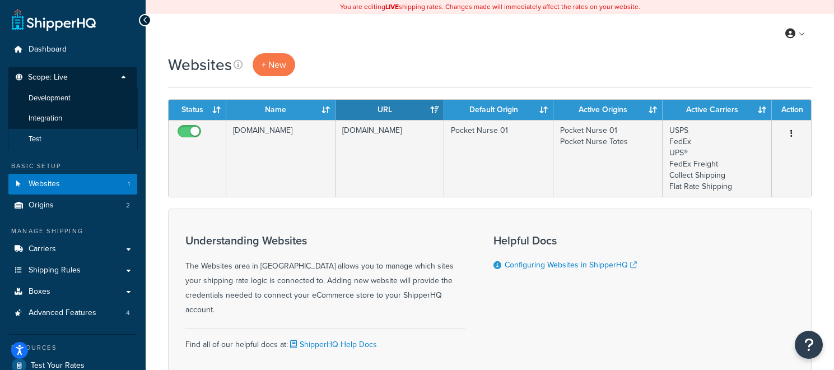
click at [80, 137] on li "Test" at bounding box center [73, 139] width 130 height 21
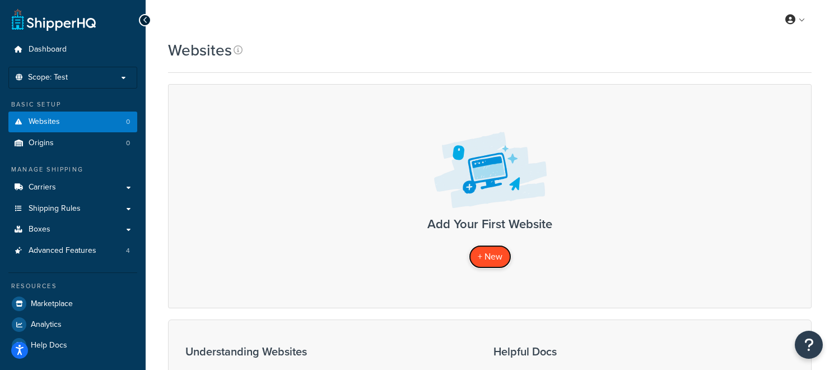
click at [482, 251] on span "+ New" at bounding box center [490, 256] width 25 height 13
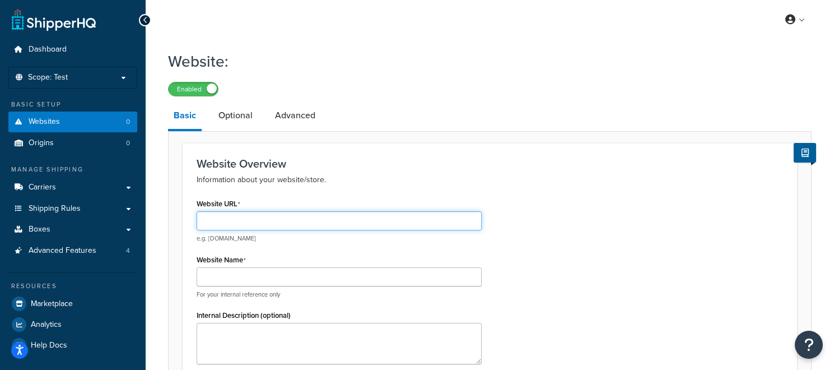
click at [354, 213] on input "Website URL" at bounding box center [339, 220] width 285 height 19
paste input "[URL][DOMAIN_NAME]"
type input "[URL][DOMAIN_NAME]"
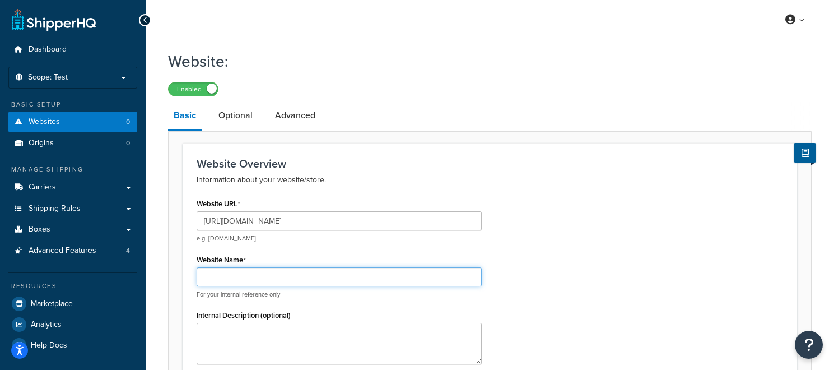
click at [361, 276] on input "Website Name" at bounding box center [339, 276] width 285 height 19
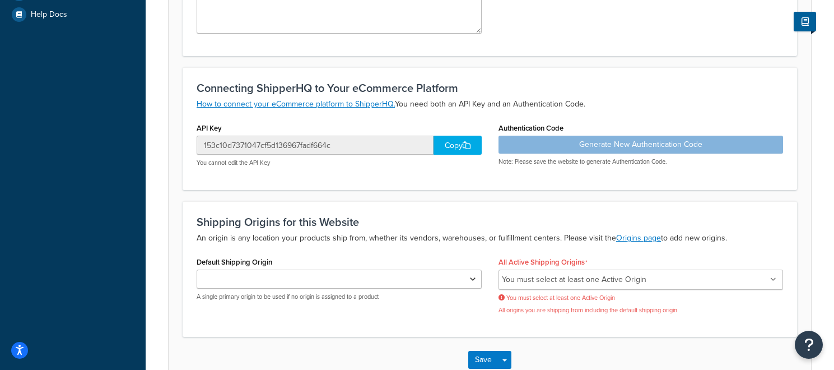
scroll to position [332, 0]
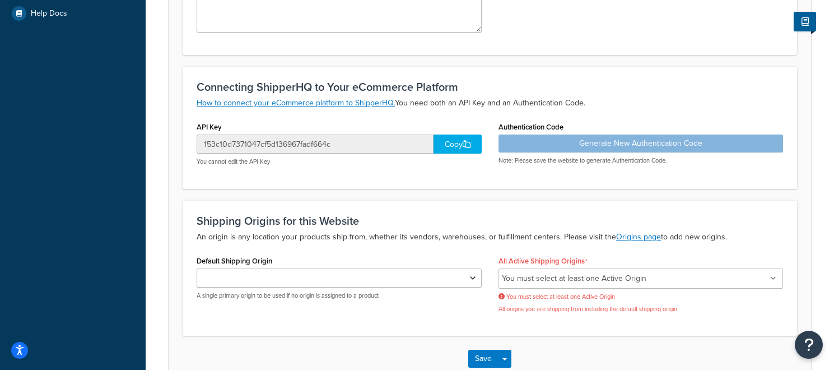
type input "Staging Pocket Nurse"
drag, startPoint x: 283, startPoint y: 262, endPoint x: 193, endPoint y: 260, distance: 89.6
click at [193, 260] on div "Default Shipping Origin A single primary origin to be used if no origin is assi…" at bounding box center [339, 280] width 302 height 55
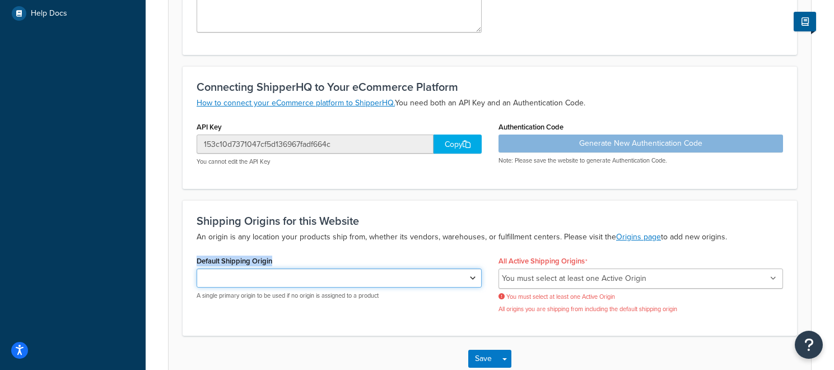
click at [323, 278] on select "Default Shipping Origin" at bounding box center [339, 277] width 285 height 19
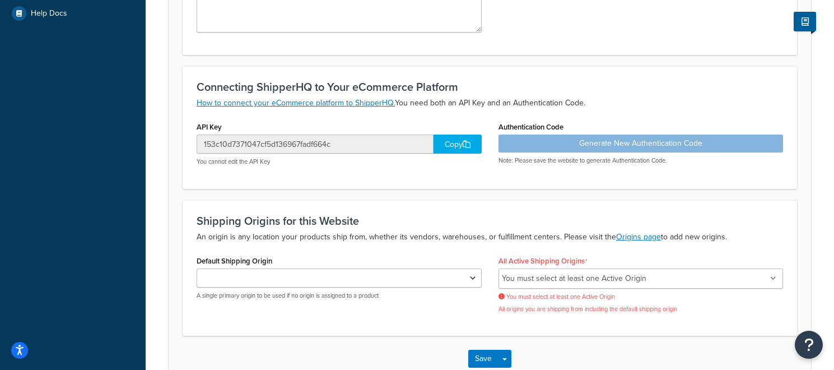
click at [345, 257] on div "Default Shipping Origin A single primary origin to be used if no origin is assi…" at bounding box center [339, 276] width 285 height 47
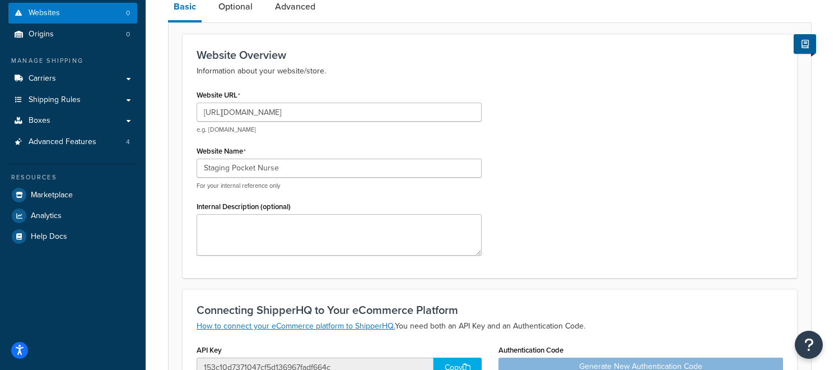
scroll to position [0, 0]
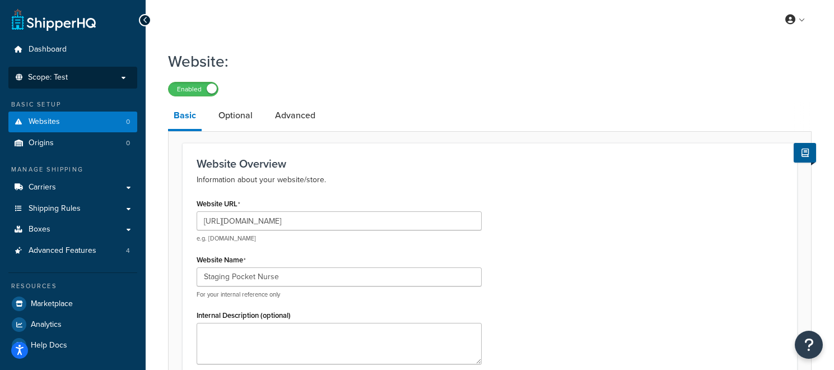
click at [85, 81] on p "Scope: Test" at bounding box center [72, 78] width 119 height 10
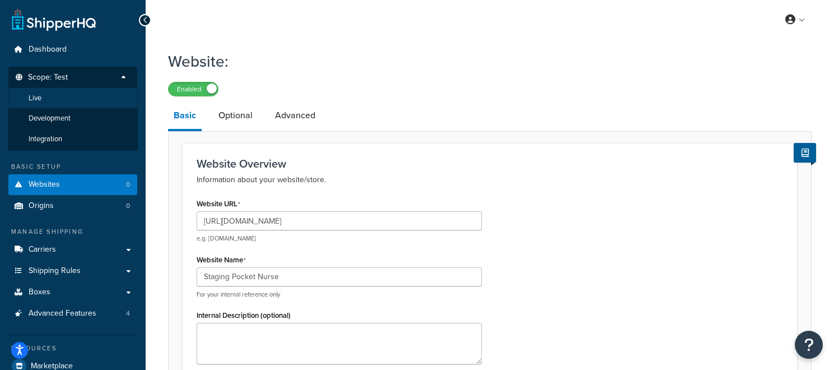
click at [87, 101] on li "Live" at bounding box center [73, 98] width 130 height 21
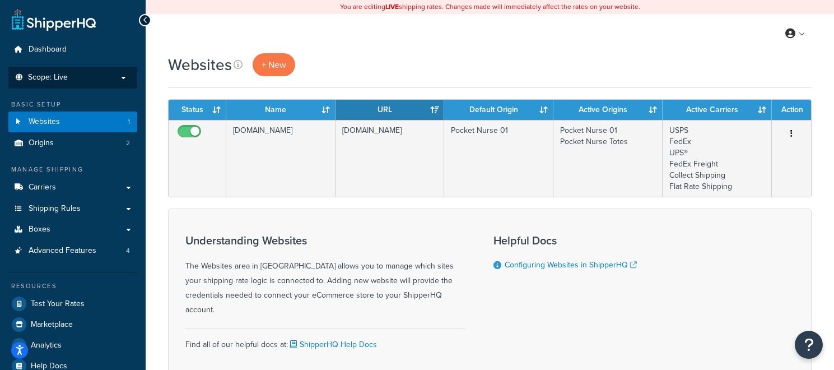
click at [126, 86] on li "Scope: Live Development Integration Test" at bounding box center [72, 78] width 129 height 22
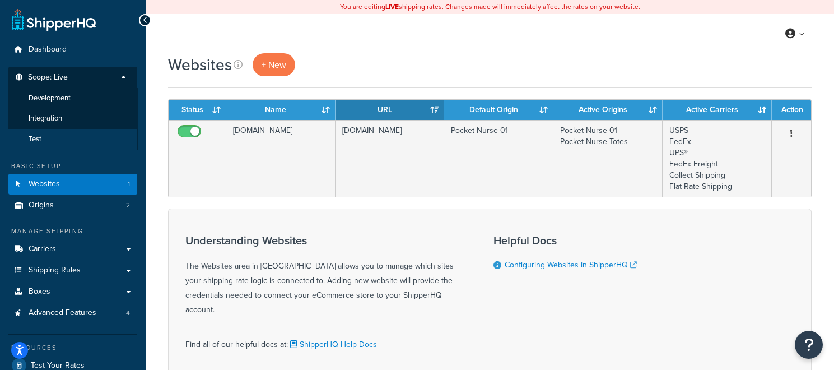
click at [103, 147] on li "Test" at bounding box center [73, 139] width 130 height 21
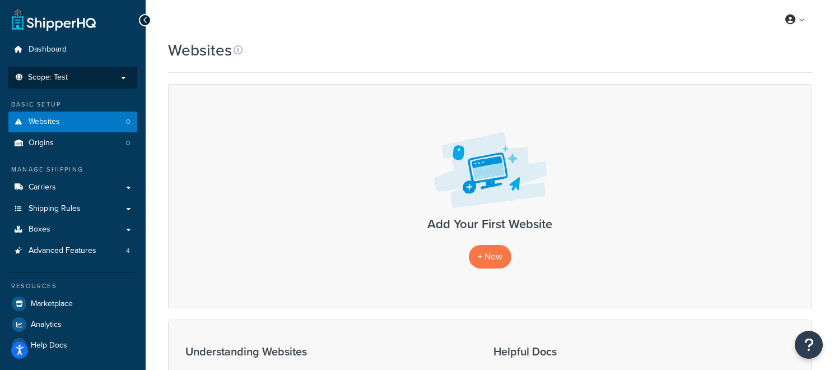
click at [114, 84] on li "Scope: Test Live Development Integration" at bounding box center [72, 78] width 129 height 22
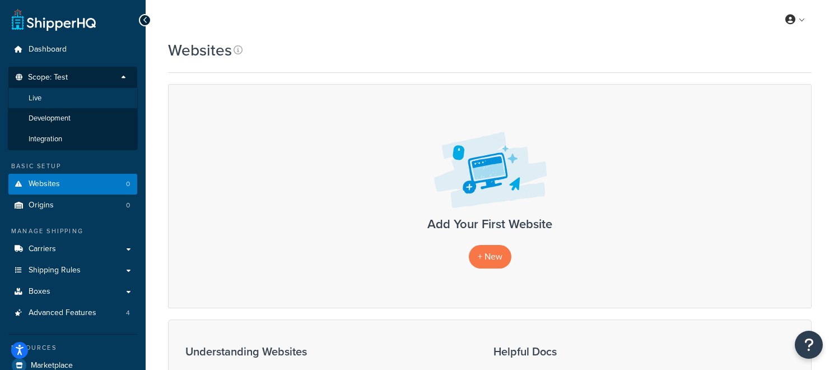
click at [105, 101] on li "Live" at bounding box center [73, 98] width 130 height 21
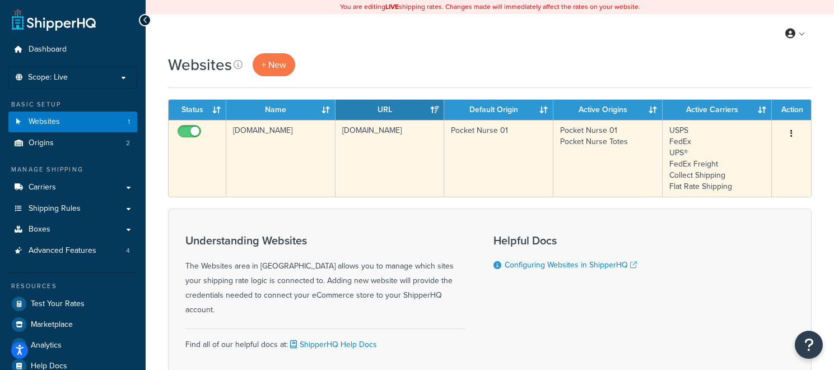
click at [275, 157] on td "[DOMAIN_NAME]" at bounding box center [280, 158] width 109 height 77
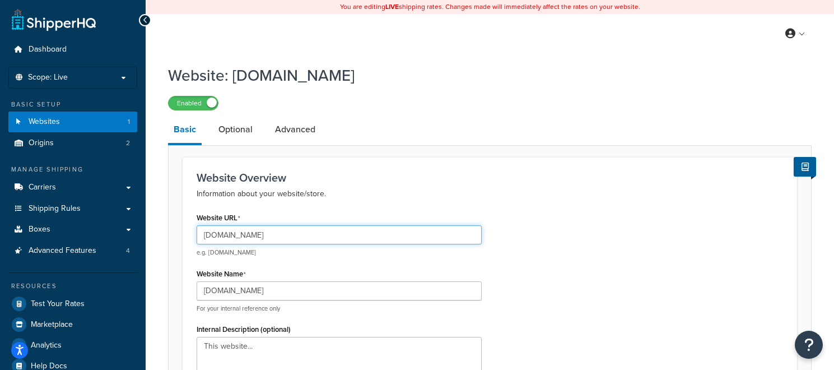
click at [333, 239] on input "[DOMAIN_NAME]" at bounding box center [339, 234] width 285 height 19
click at [333, 239] on input "www.pocketnurse.com" at bounding box center [339, 234] width 285 height 19
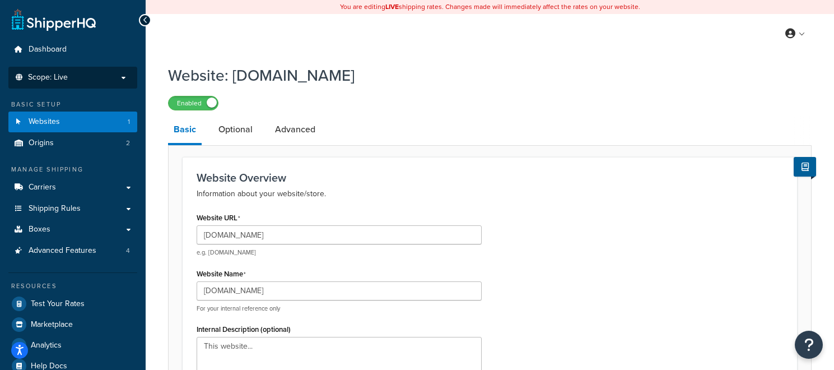
click at [96, 82] on p "Scope: Live" at bounding box center [72, 78] width 119 height 10
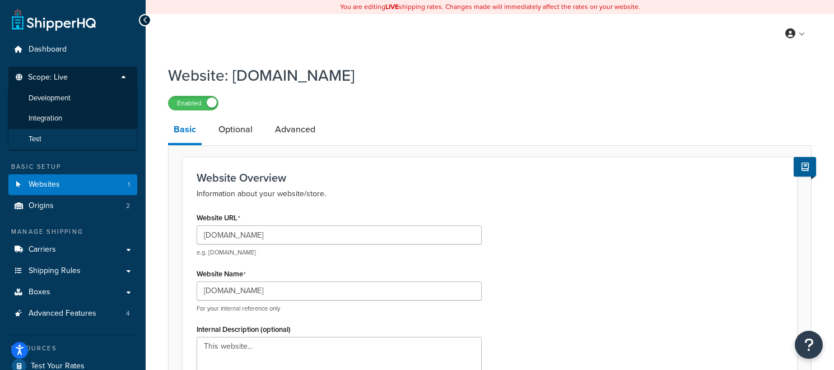
click at [89, 137] on li "Test" at bounding box center [73, 139] width 130 height 21
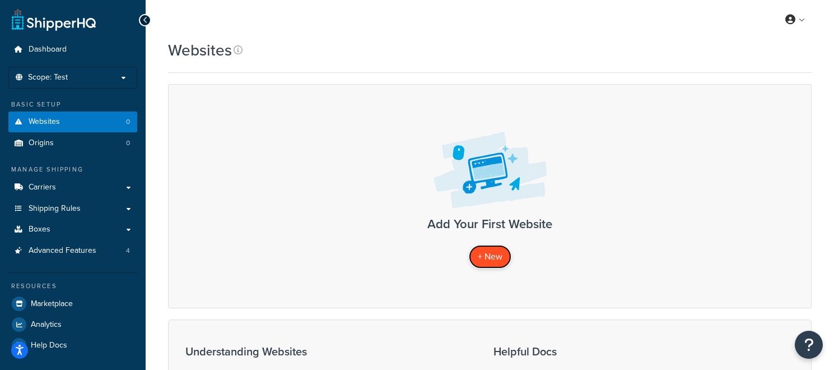
click at [507, 250] on link "+ New" at bounding box center [490, 256] width 43 height 23
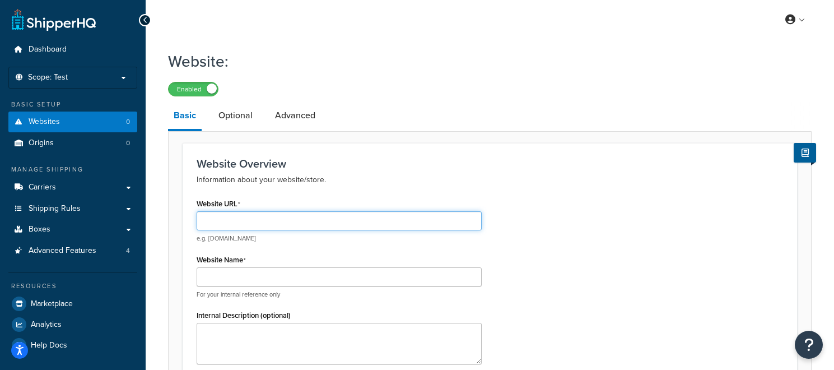
click at [293, 215] on input "Website URL" at bounding box center [339, 220] width 285 height 19
paste input "https://staging.pocketnurse.com/"
click at [296, 225] on input "https://staging.pocketnurse.com/" at bounding box center [339, 220] width 285 height 19
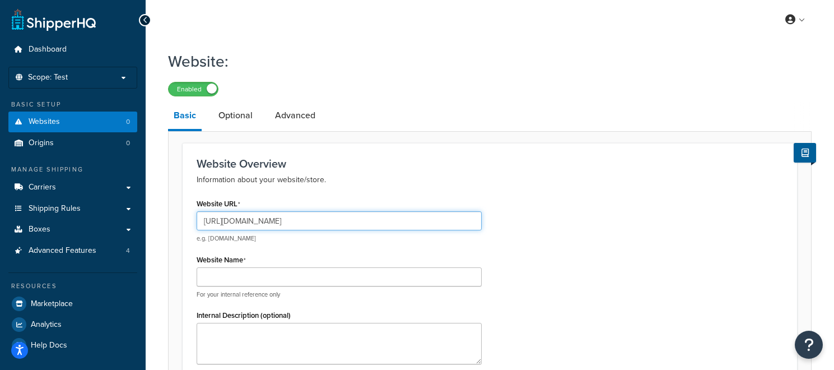
type input "https://staging.pocketnurse.com/"
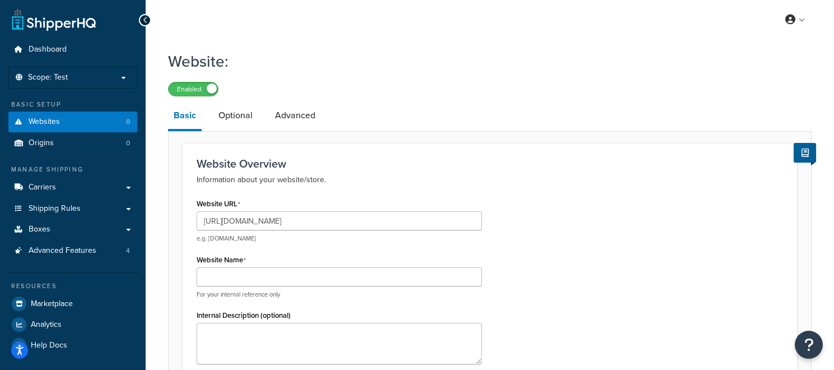
click at [350, 86] on div "Enabled" at bounding box center [490, 89] width 644 height 16
click at [379, 85] on div "Enabled" at bounding box center [490, 89] width 644 height 16
click at [423, 96] on div "Enabled" at bounding box center [490, 89] width 644 height 16
